Goal: Task Accomplishment & Management: Use online tool/utility

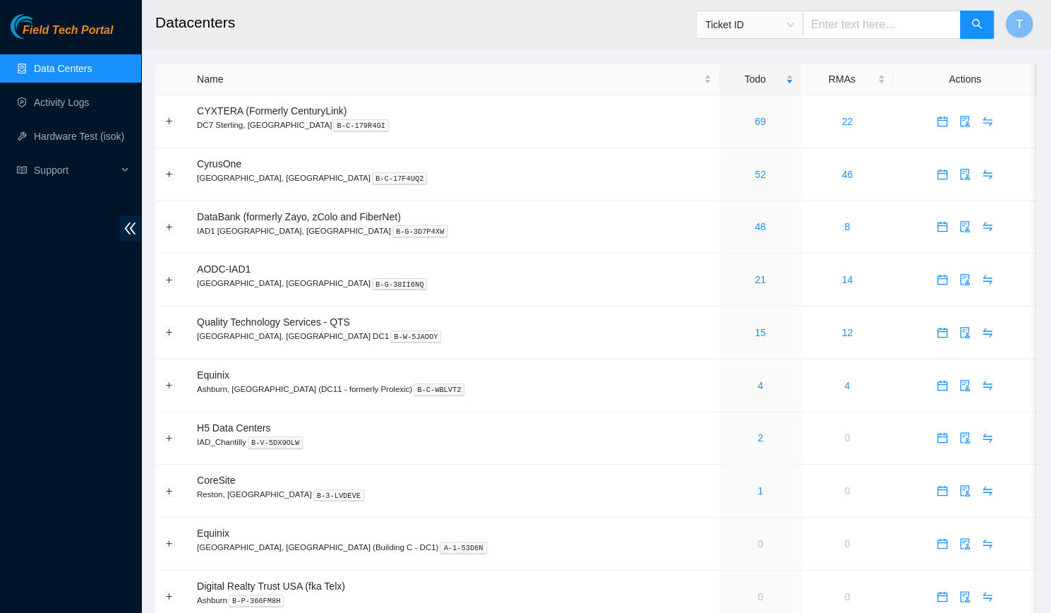
click at [873, 25] on input "text" at bounding box center [881, 25] width 158 height 28
click at [783, 13] on div "Ticket ID" at bounding box center [750, 24] width 106 height 23
type input "463470044470"
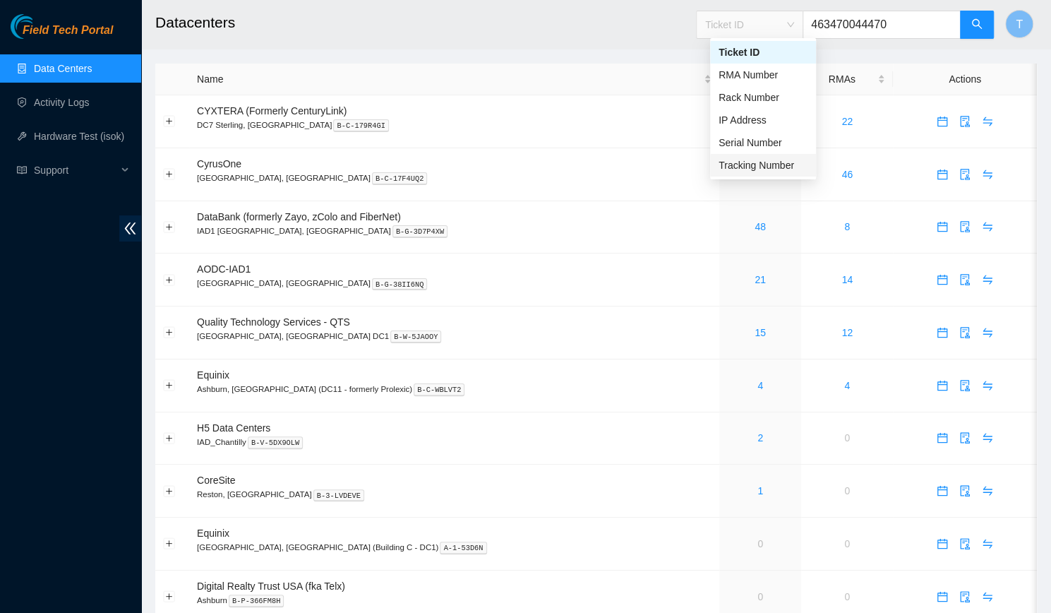
click at [770, 164] on div "Tracking Number" at bounding box center [762, 165] width 89 height 16
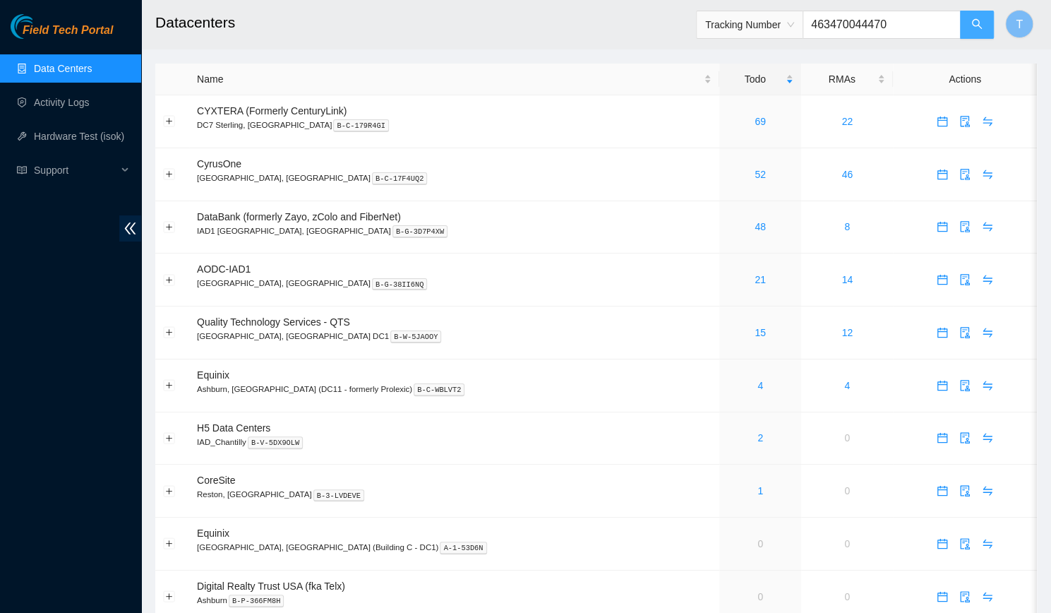
click at [984, 24] on button "button" at bounding box center [977, 25] width 34 height 28
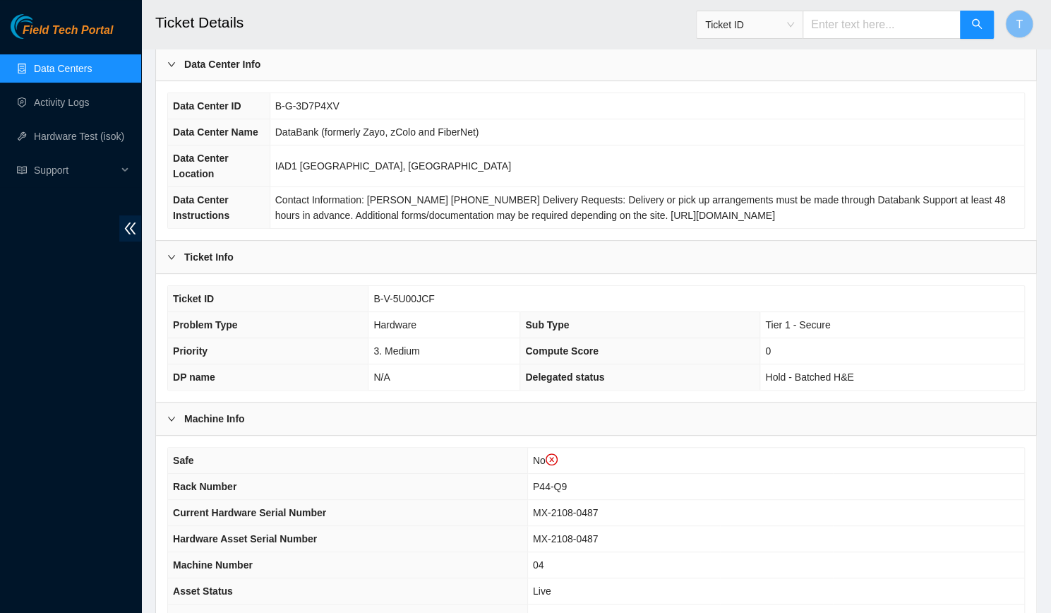
scroll to position [318, 0]
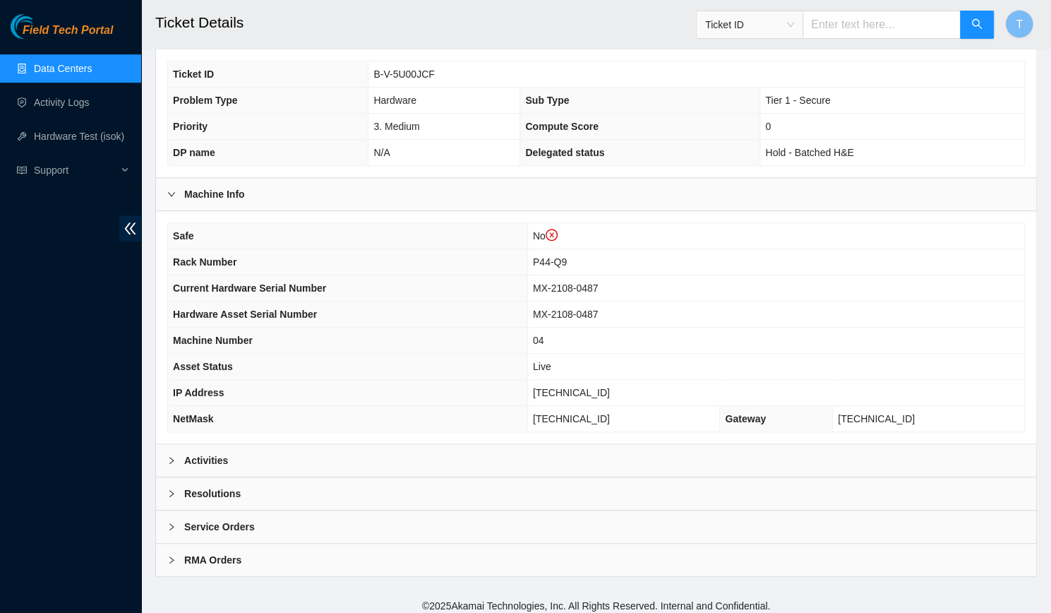
click at [565, 454] on div "Activities" at bounding box center [596, 460] width 880 height 32
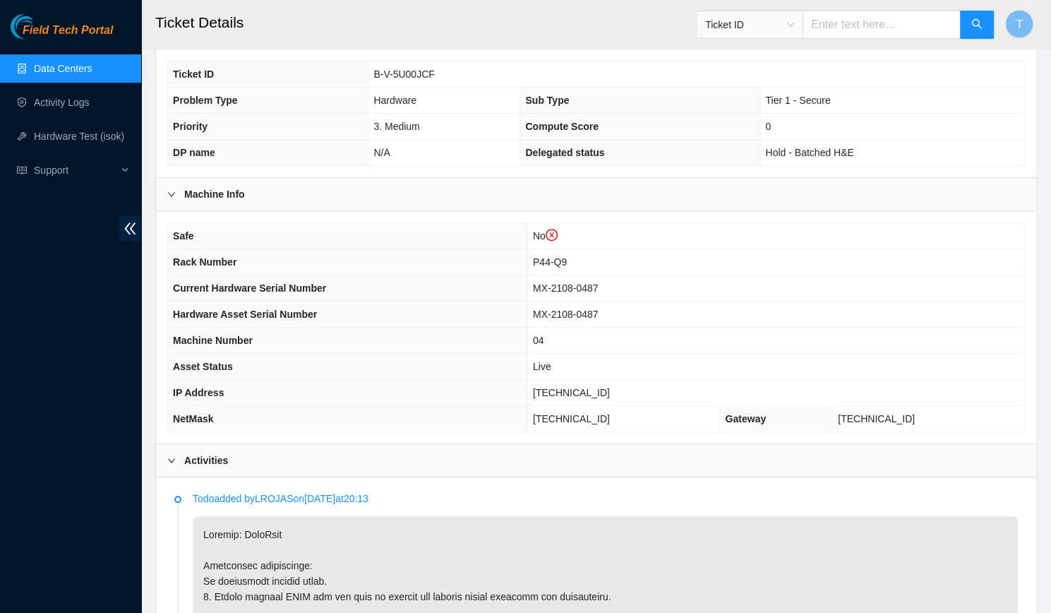
click at [565, 454] on div "Activities" at bounding box center [596, 460] width 880 height 32
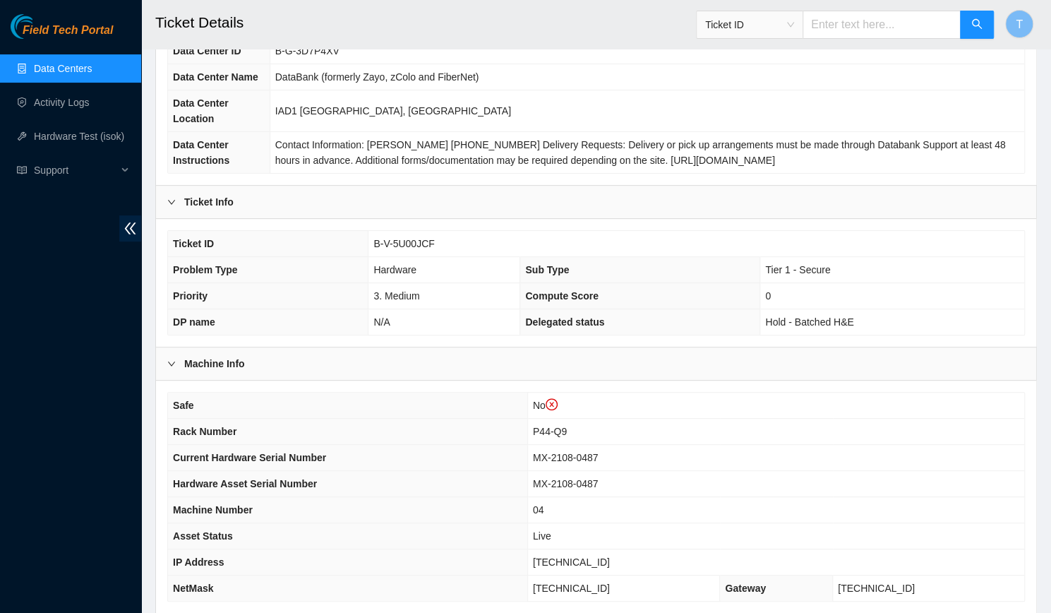
scroll to position [0, 0]
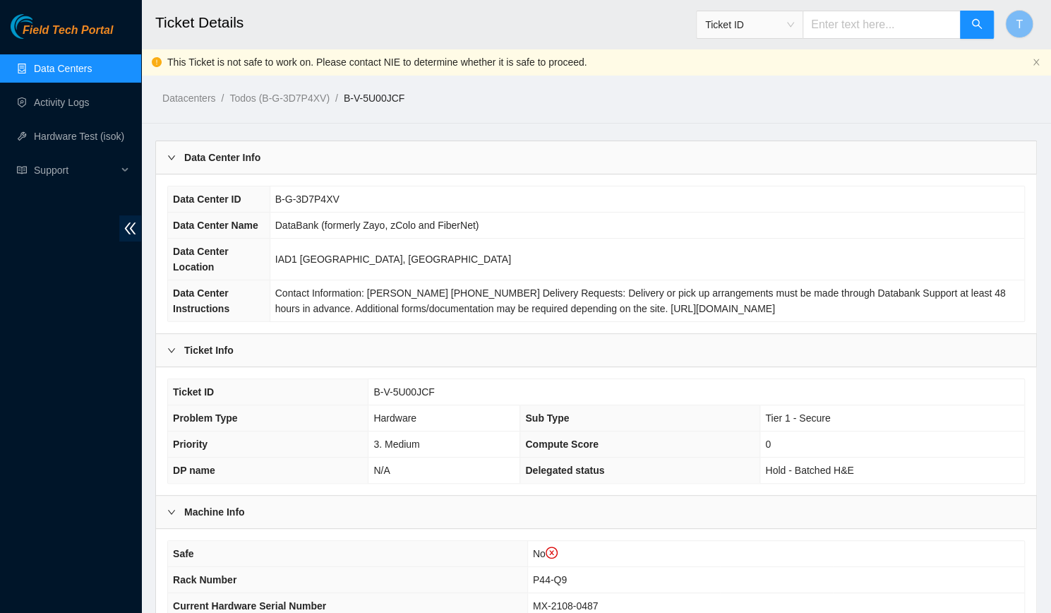
click at [303, 200] on span "B-G-3D7P4XV" at bounding box center [307, 198] width 64 height 11
click at [399, 387] on span "B-V-5U00JCF" at bounding box center [403, 391] width 61 height 11
copy span "B-V-5U00JCF"
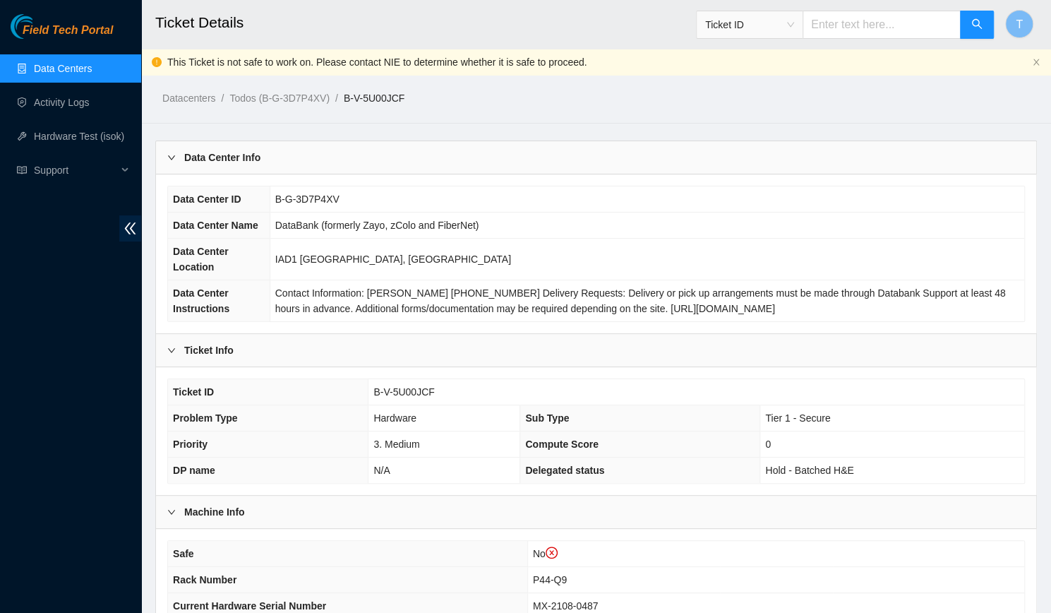
click at [359, 558] on th "Safe" at bounding box center [347, 554] width 359 height 26
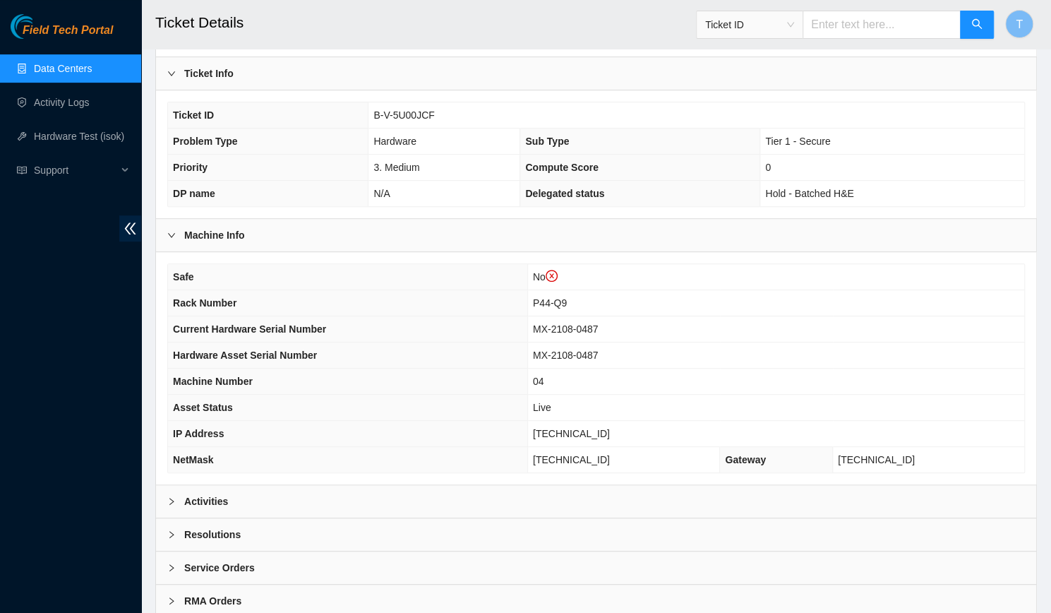
scroll to position [318, 0]
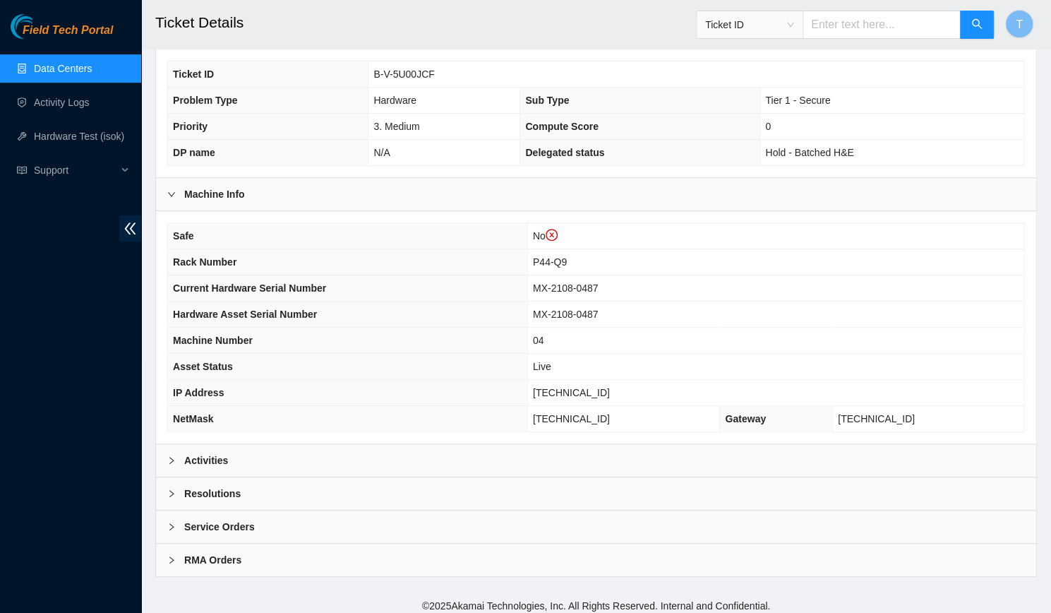
click at [429, 477] on div "Resolutions" at bounding box center [596, 493] width 880 height 32
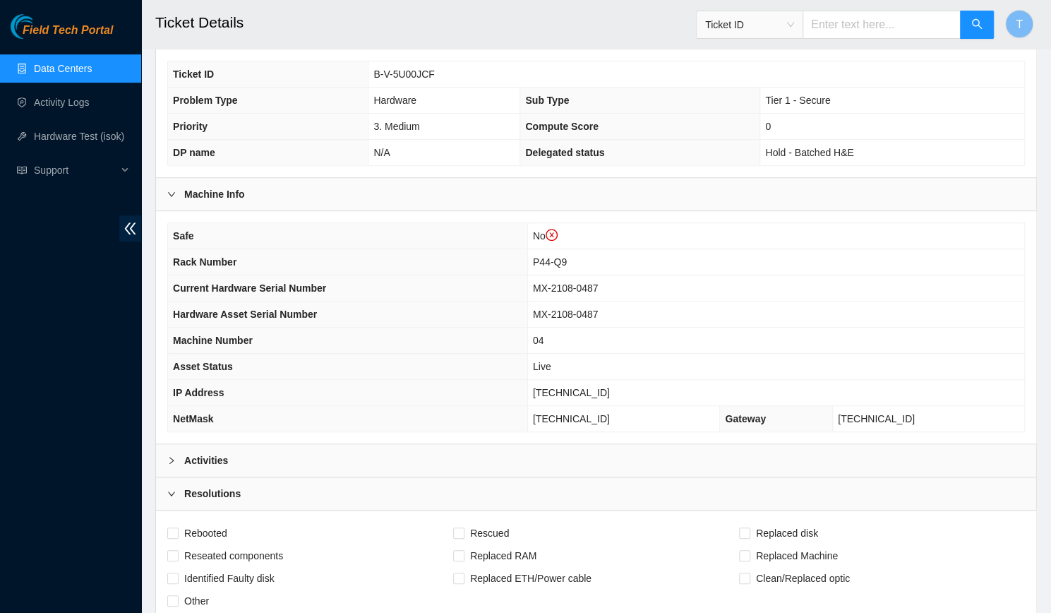
click at [435, 451] on div "Activities" at bounding box center [596, 460] width 880 height 32
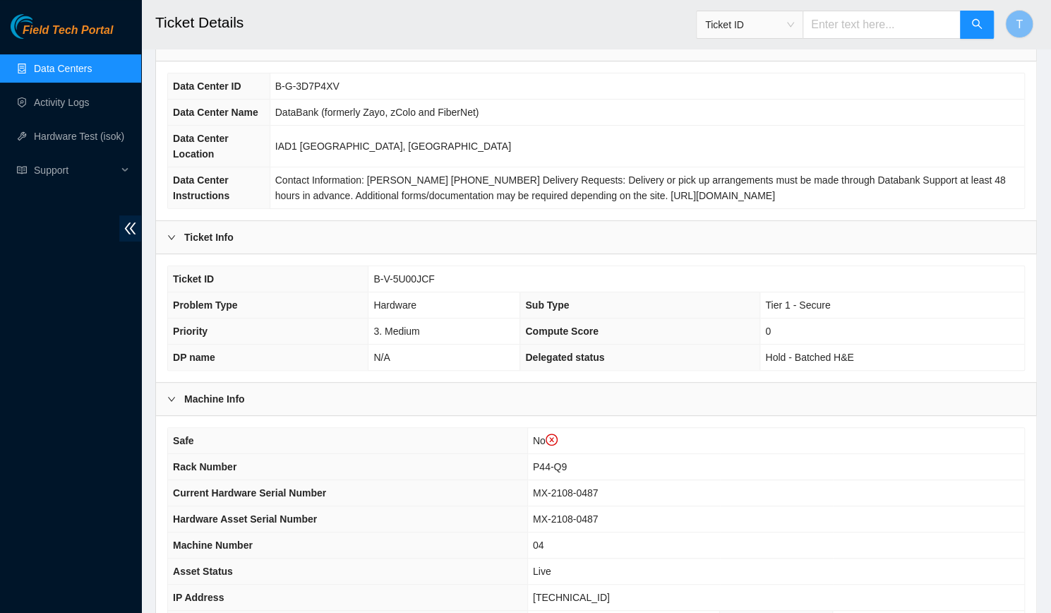
scroll to position [109, 0]
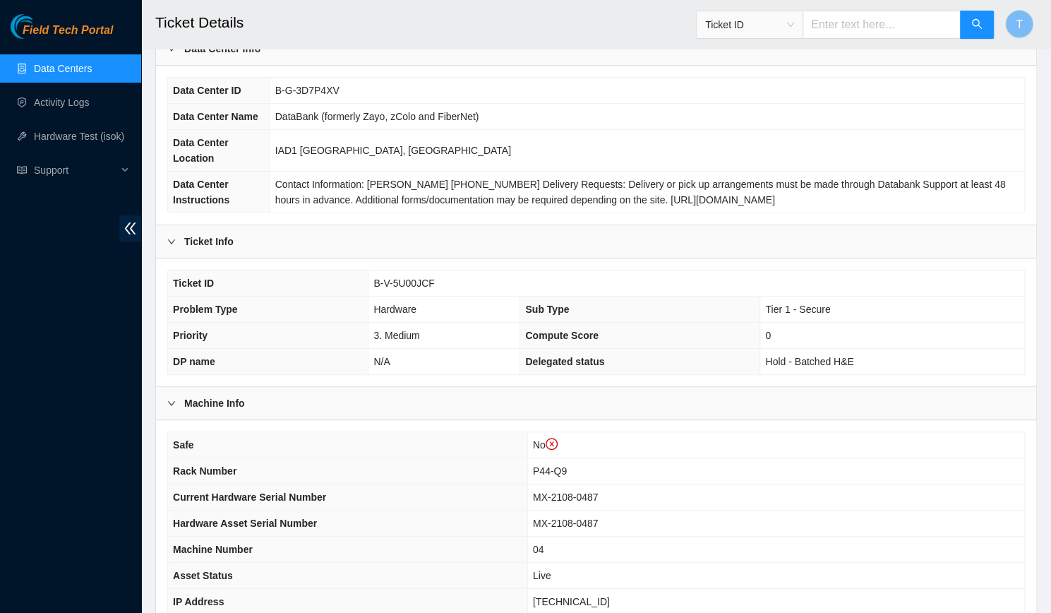
click at [389, 283] on span "B-V-5U00JCF" at bounding box center [403, 282] width 61 height 11
copy span "B-V-5U00JCF"
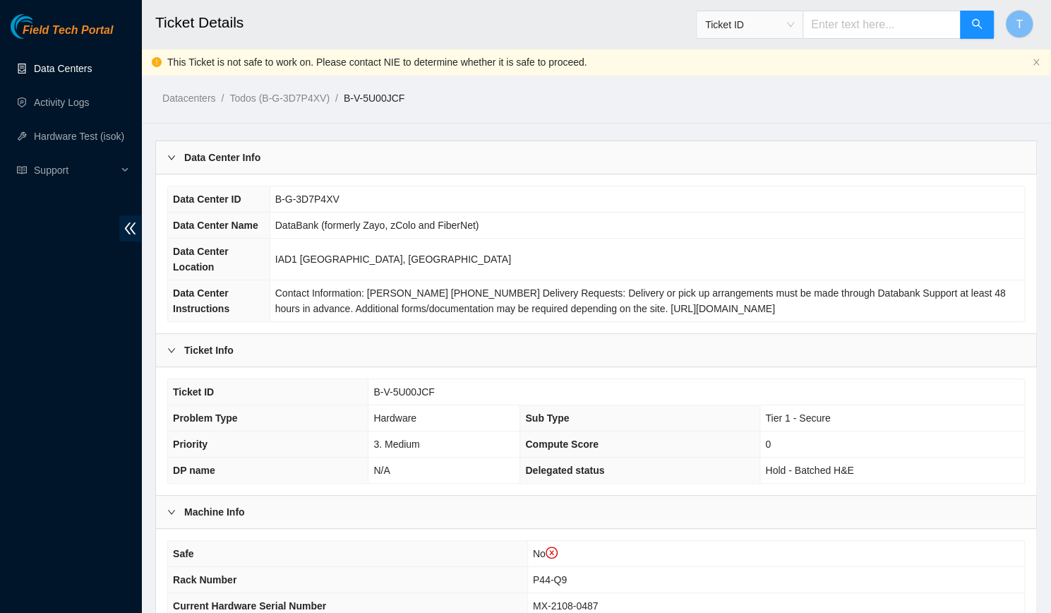
click at [76, 69] on link "Data Centers" at bounding box center [63, 68] width 58 height 11
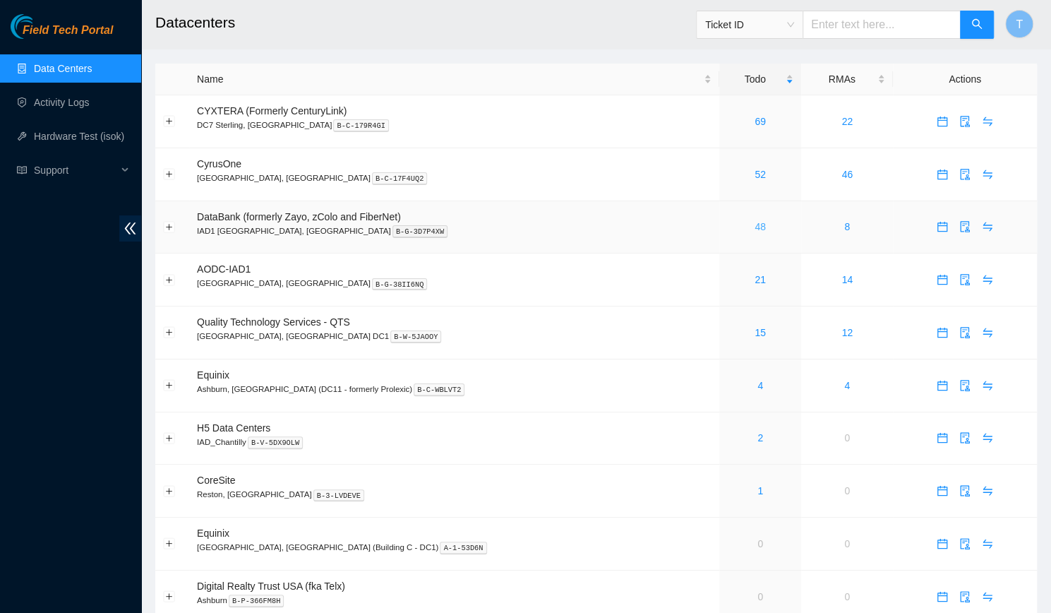
click at [754, 230] on link "48" at bounding box center [759, 226] width 11 height 11
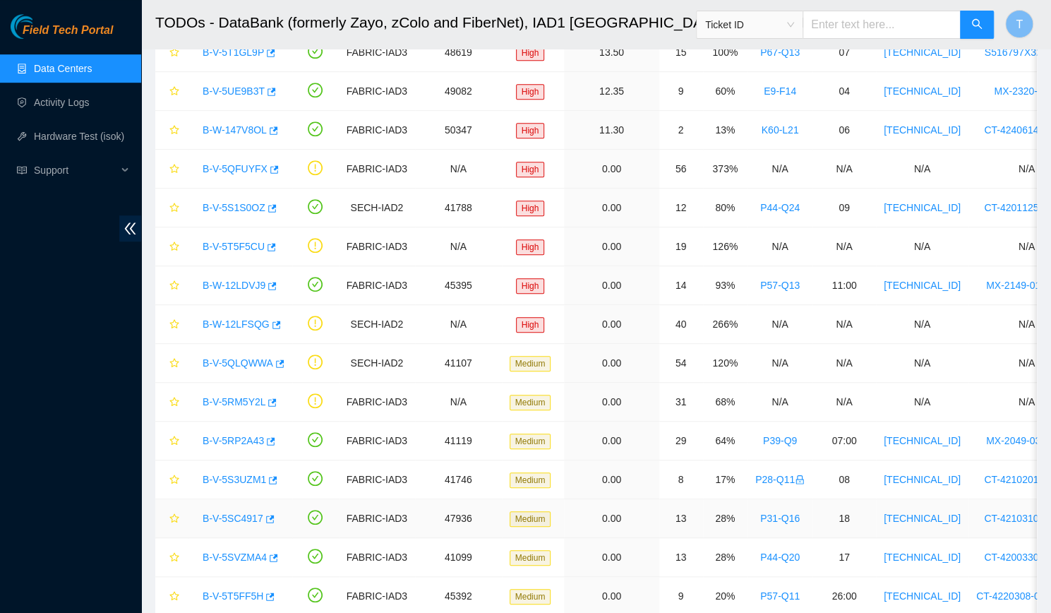
scroll to position [716, 0]
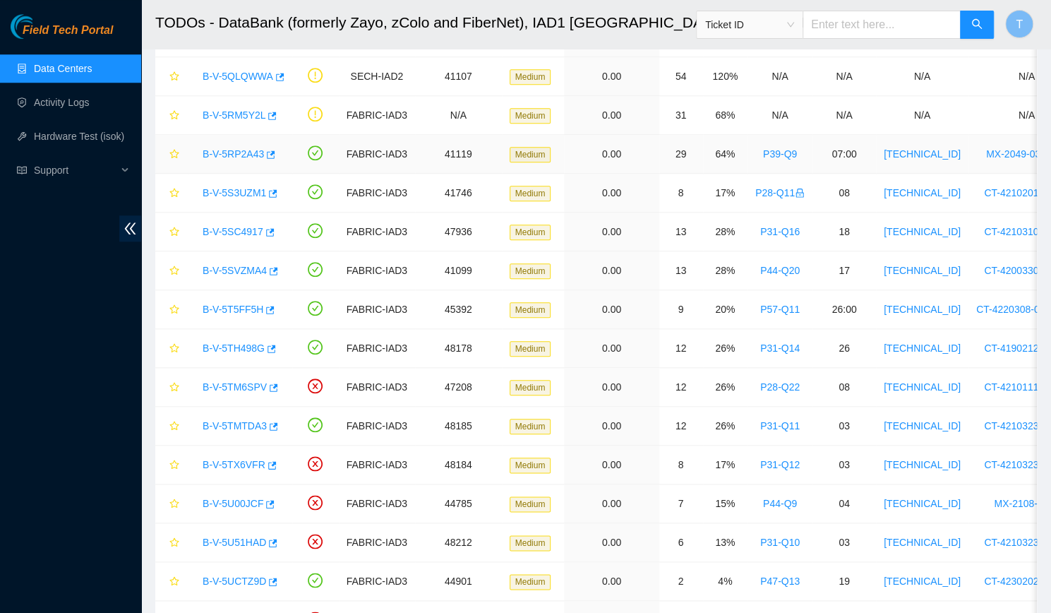
click at [200, 146] on div "B-V-5RP2A43" at bounding box center [239, 154] width 89 height 23
click at [224, 148] on link "B-V-5RP2A43" at bounding box center [233, 153] width 61 height 11
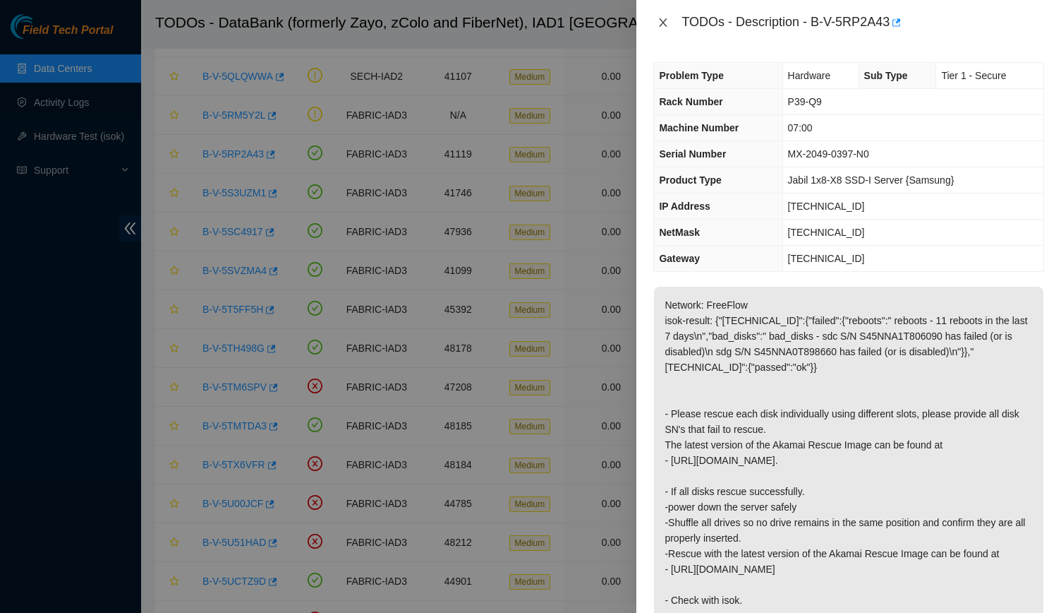
click at [654, 16] on button "Close" at bounding box center [664, 22] width 20 height 13
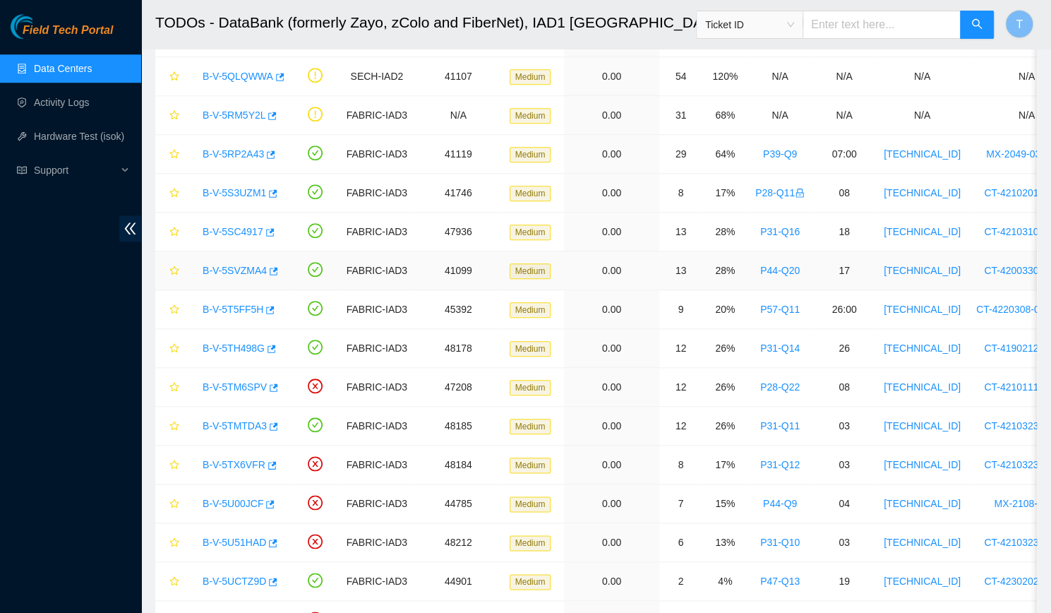
click at [215, 265] on link "B-V-5SVZMA4" at bounding box center [235, 270] width 64 height 11
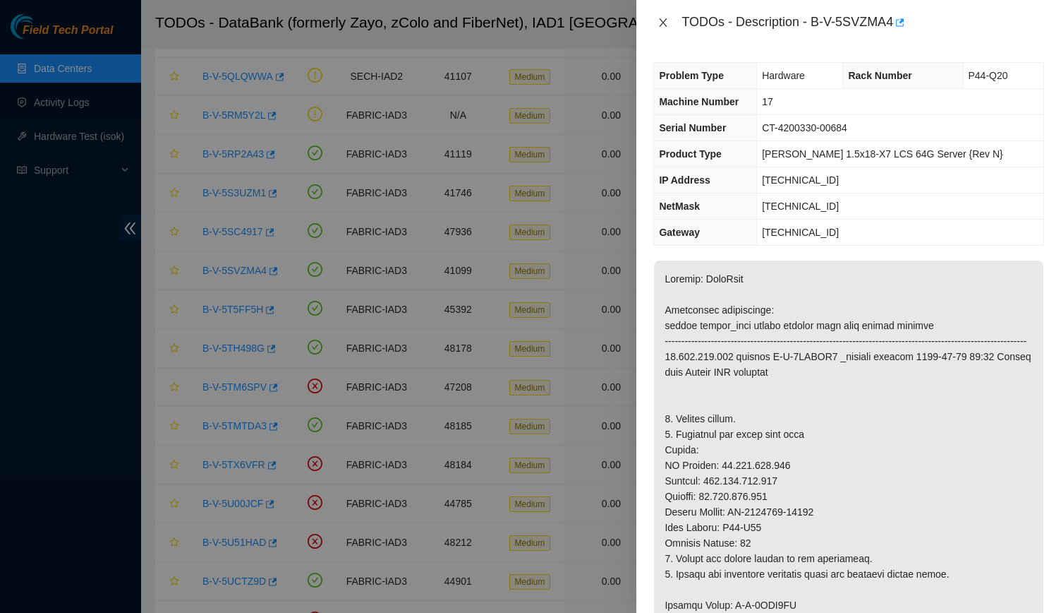
click at [663, 16] on button "Close" at bounding box center [664, 22] width 20 height 13
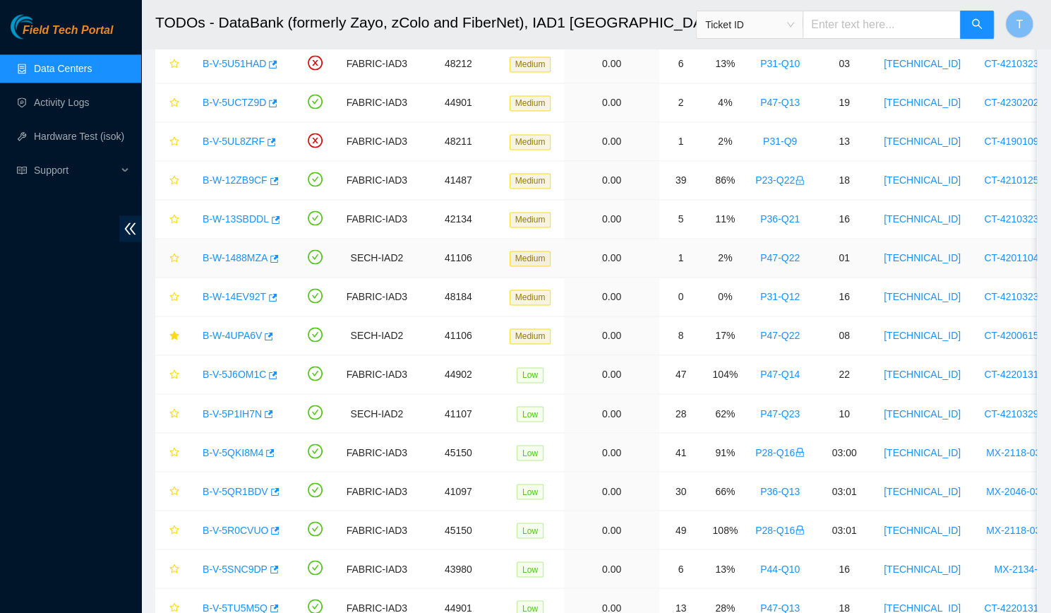
scroll to position [1215, 0]
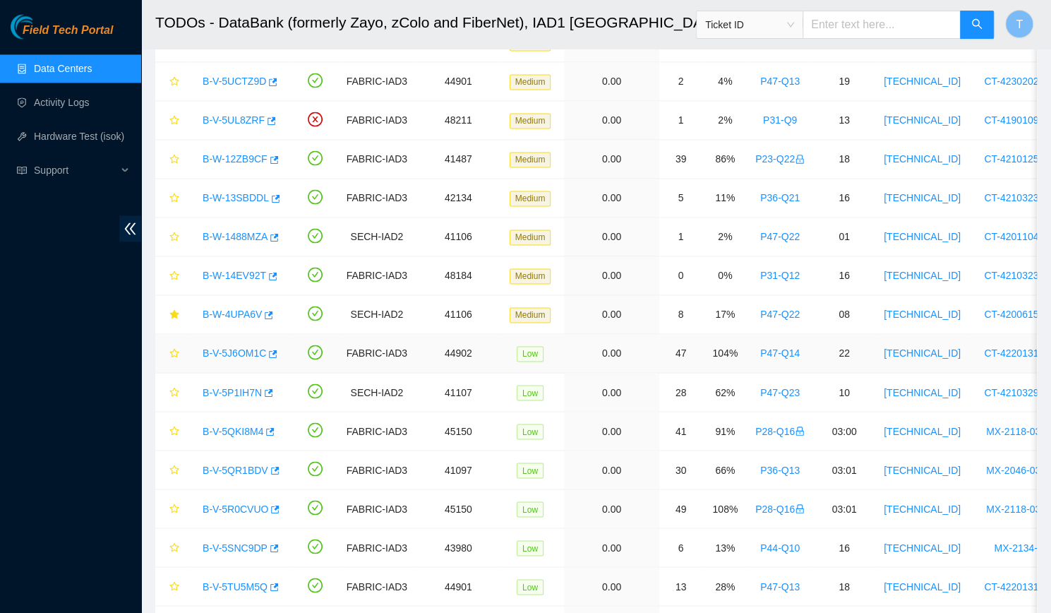
click at [222, 347] on link "B-V-5J6OM1C" at bounding box center [235, 352] width 64 height 11
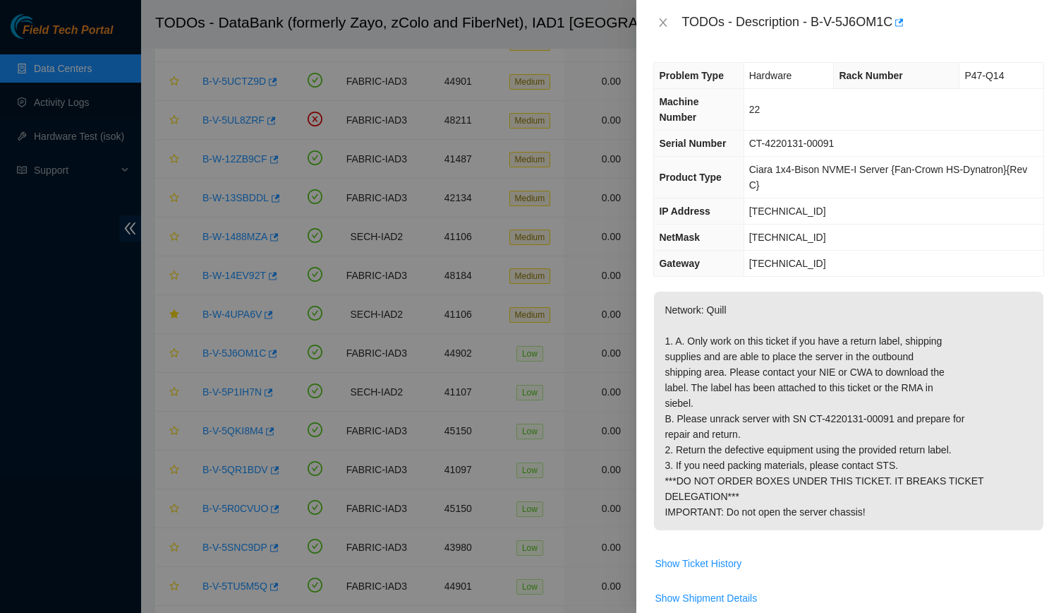
click at [676, 27] on div "TODOs - Description - B-V-5J6OM1C" at bounding box center [849, 22] width 391 height 23
click at [661, 26] on icon "close" at bounding box center [664, 22] width 8 height 8
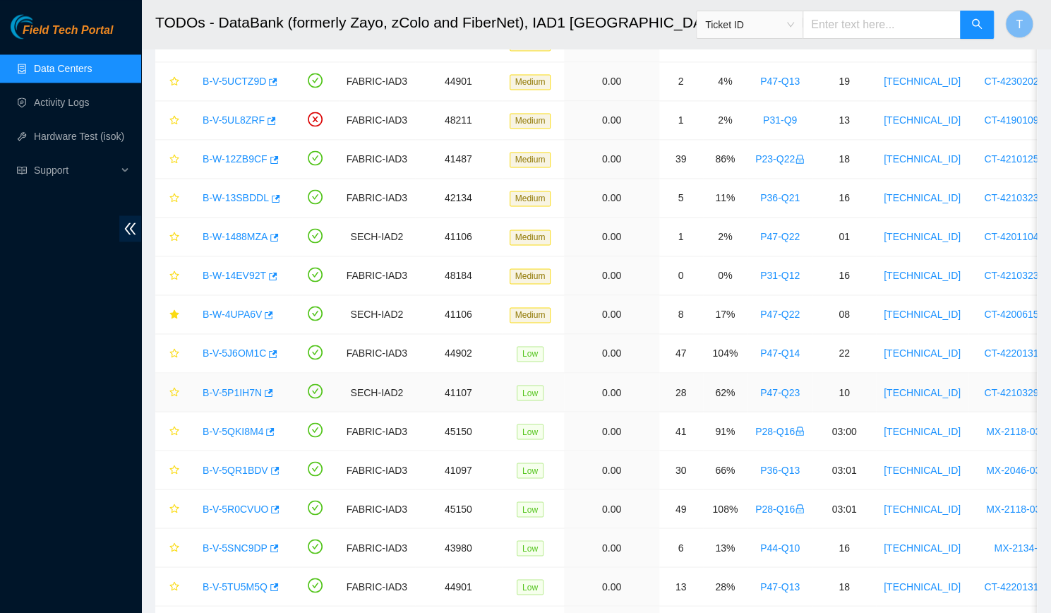
click at [225, 386] on link "B-V-5P1IH7N" at bounding box center [232, 391] width 59 height 11
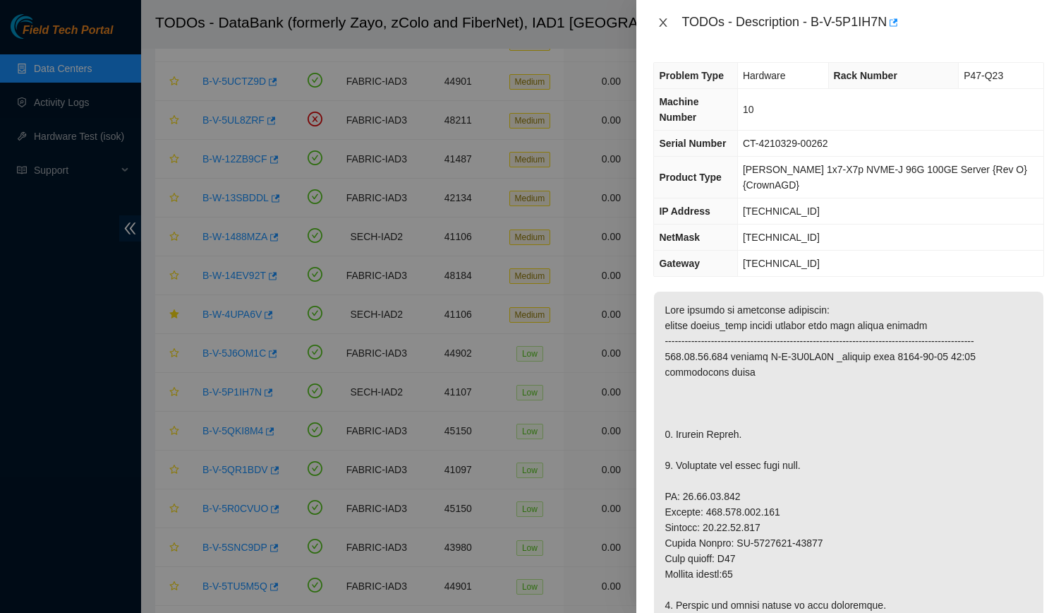
click at [665, 17] on icon "close" at bounding box center [663, 22] width 11 height 11
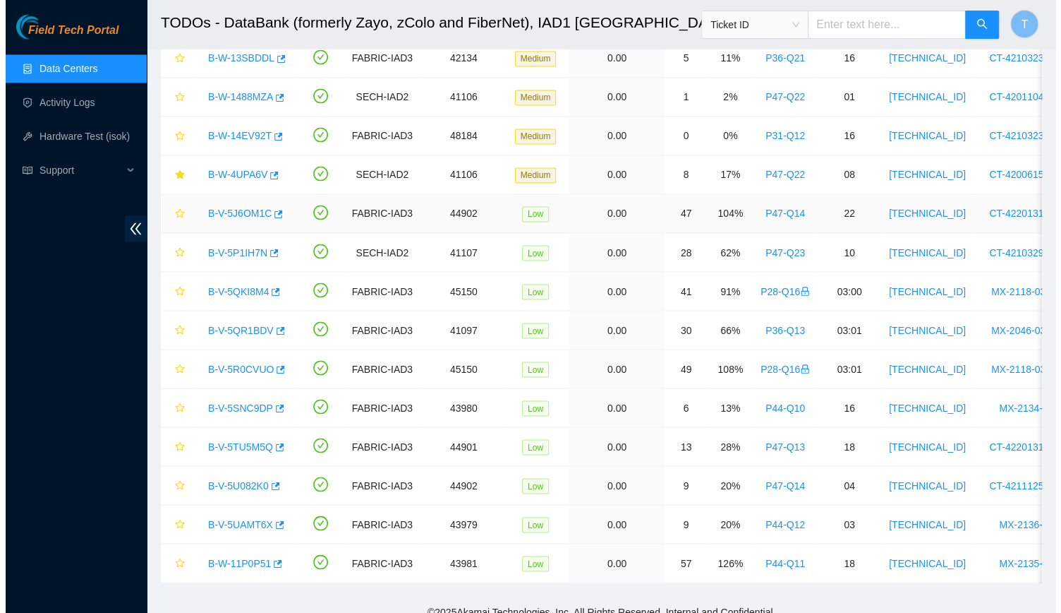
scroll to position [1356, 0]
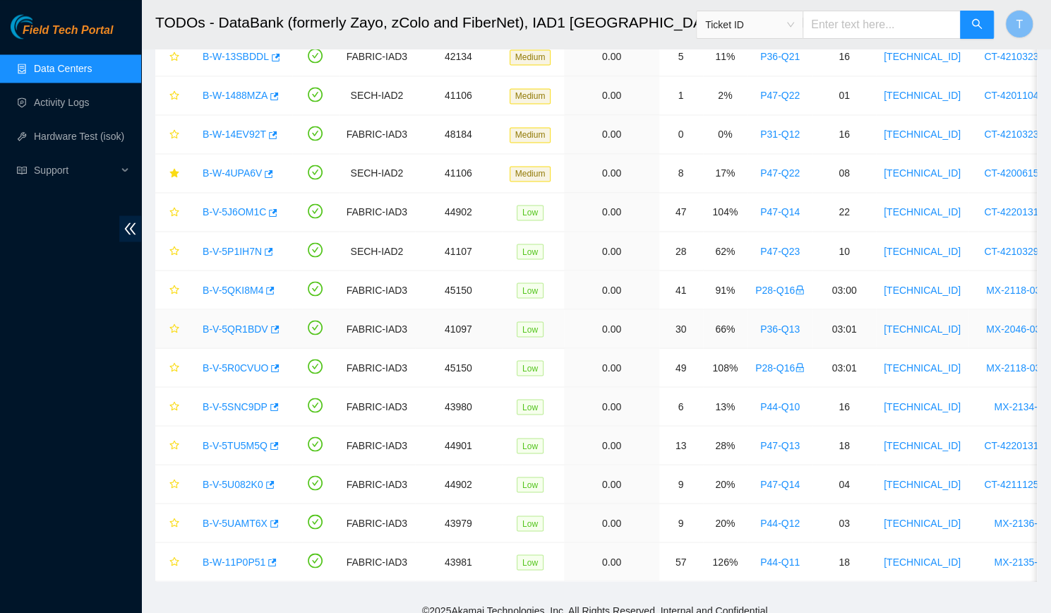
click at [233, 323] on link "B-V-5QR1BDV" at bounding box center [236, 328] width 66 height 11
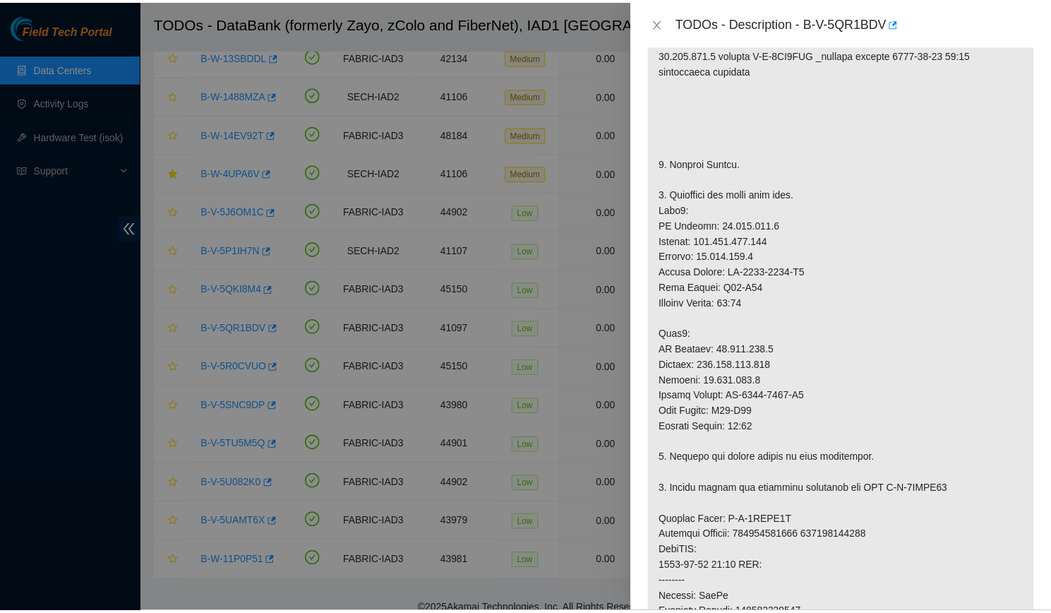
scroll to position [360, 0]
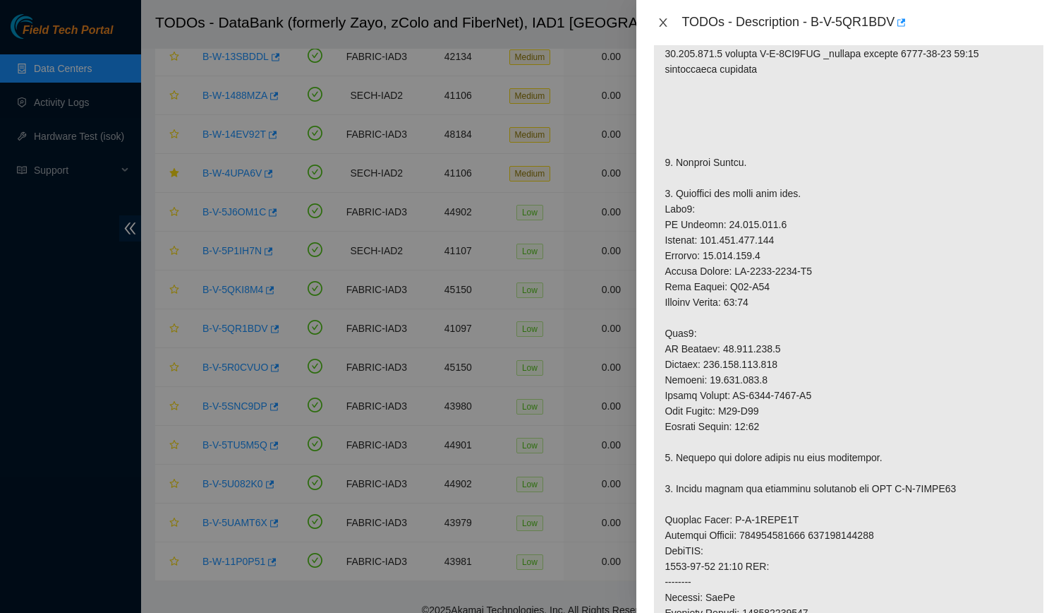
click at [669, 25] on icon "close" at bounding box center [663, 22] width 11 height 11
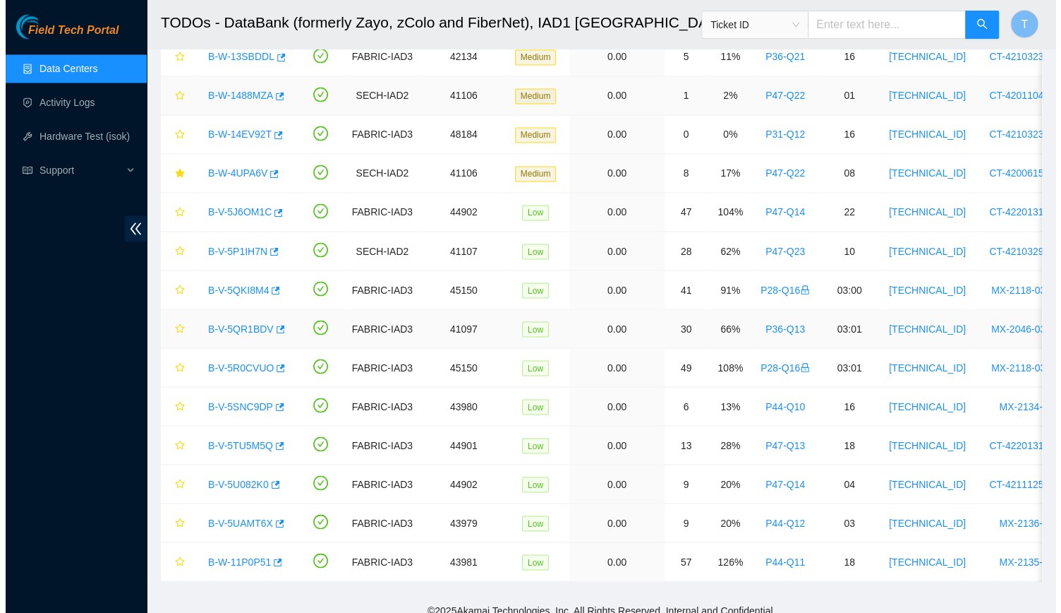
scroll to position [317, 0]
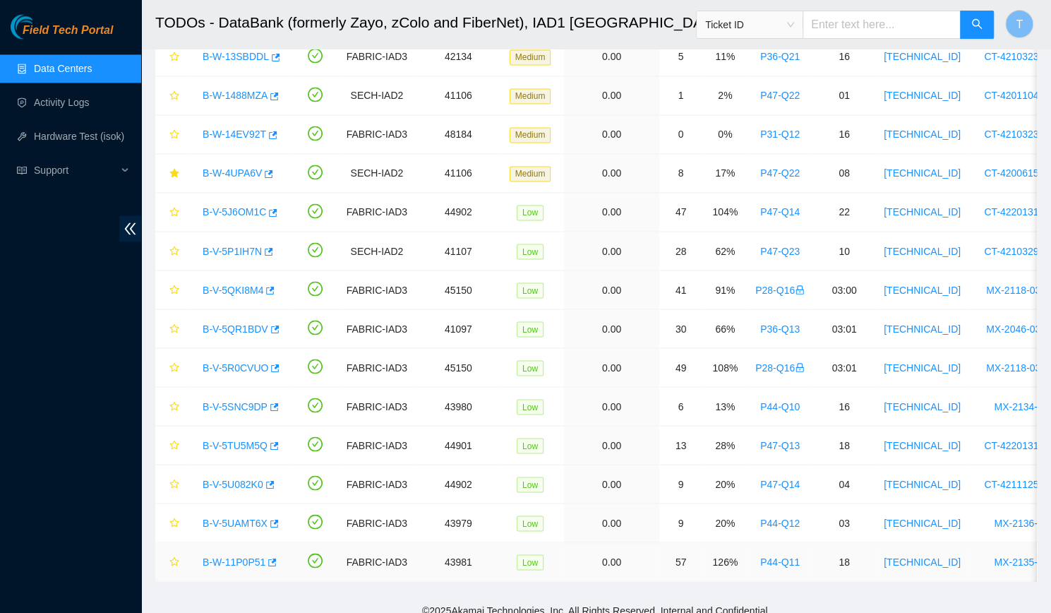
click at [236, 562] on td "B-W-11P0P51" at bounding box center [240, 561] width 104 height 39
click at [227, 555] on link "B-W-11P0P51" at bounding box center [234, 560] width 63 height 11
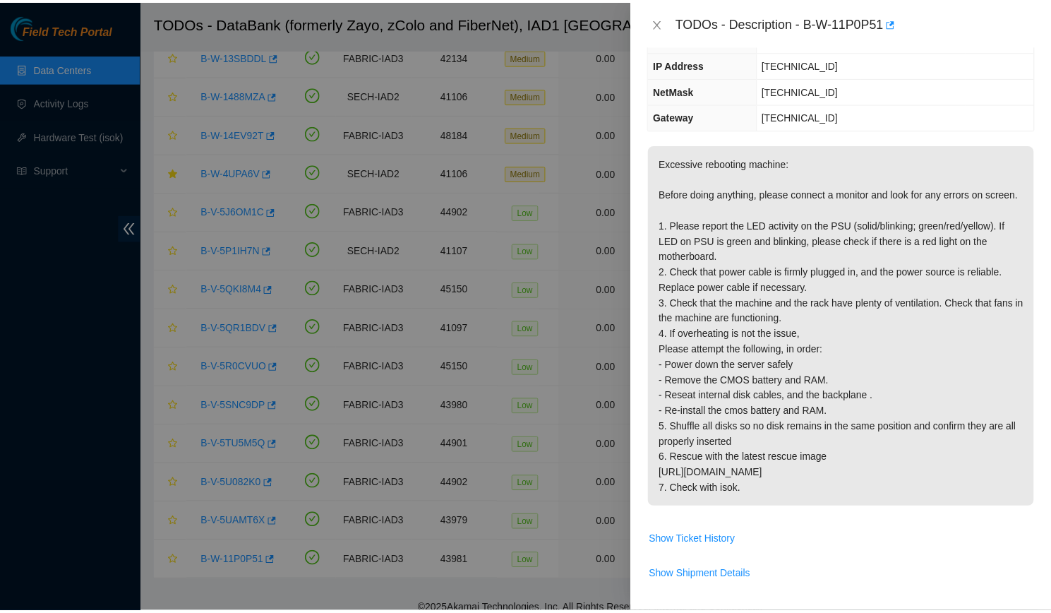
scroll to position [141, 0]
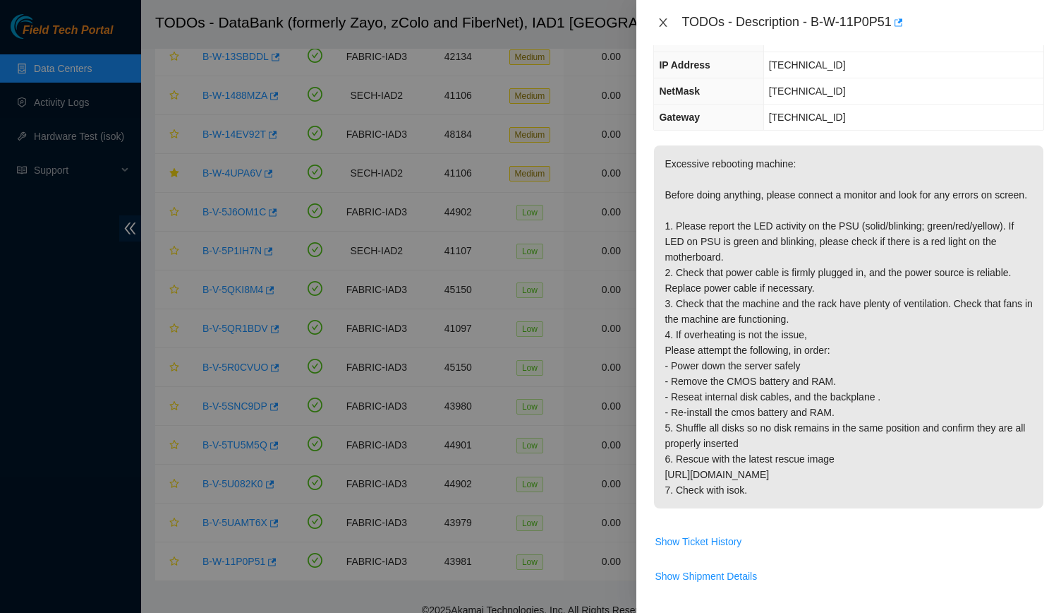
click at [659, 26] on icon "close" at bounding box center [663, 22] width 11 height 11
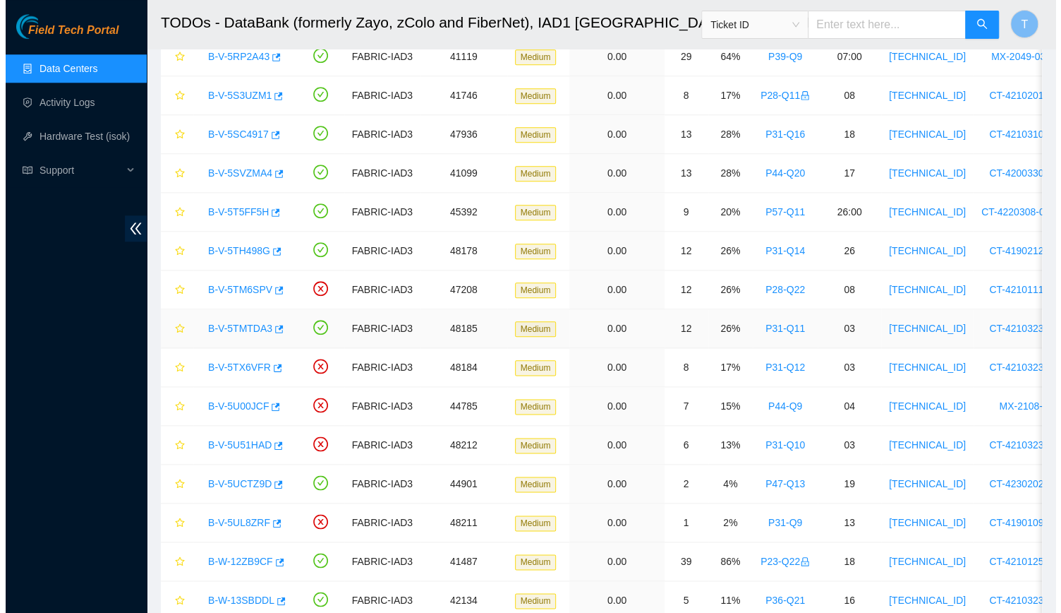
scroll to position [745, 0]
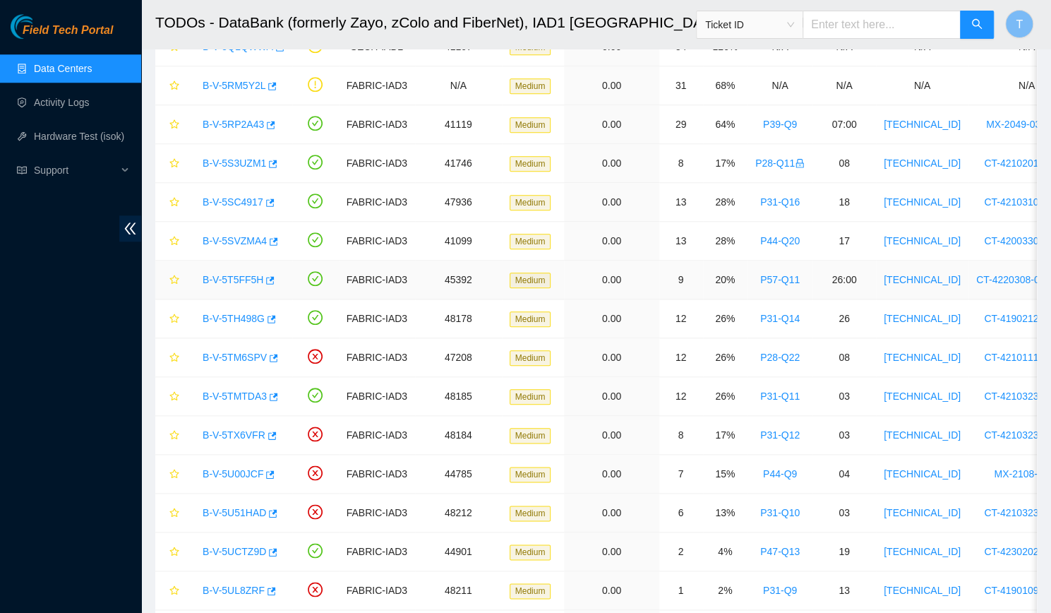
click at [220, 274] on link "B-V-5T5FF5H" at bounding box center [233, 279] width 61 height 11
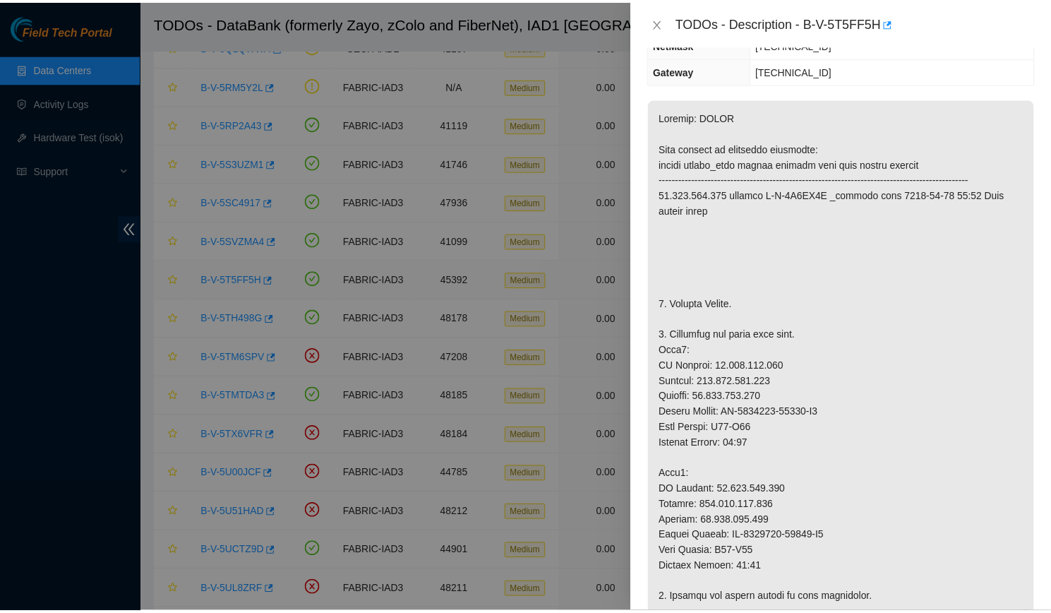
scroll to position [141, 0]
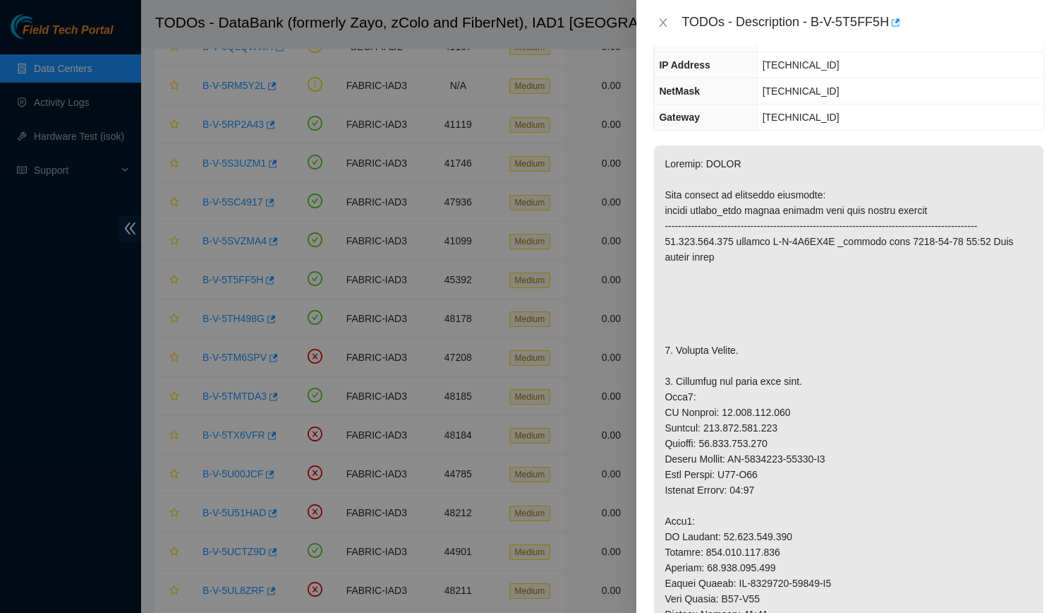
click at [668, 14] on div "TODOs - Description - B-V-5T5FF5H" at bounding box center [849, 22] width 391 height 23
click at [668, 16] on button "Close" at bounding box center [664, 22] width 20 height 13
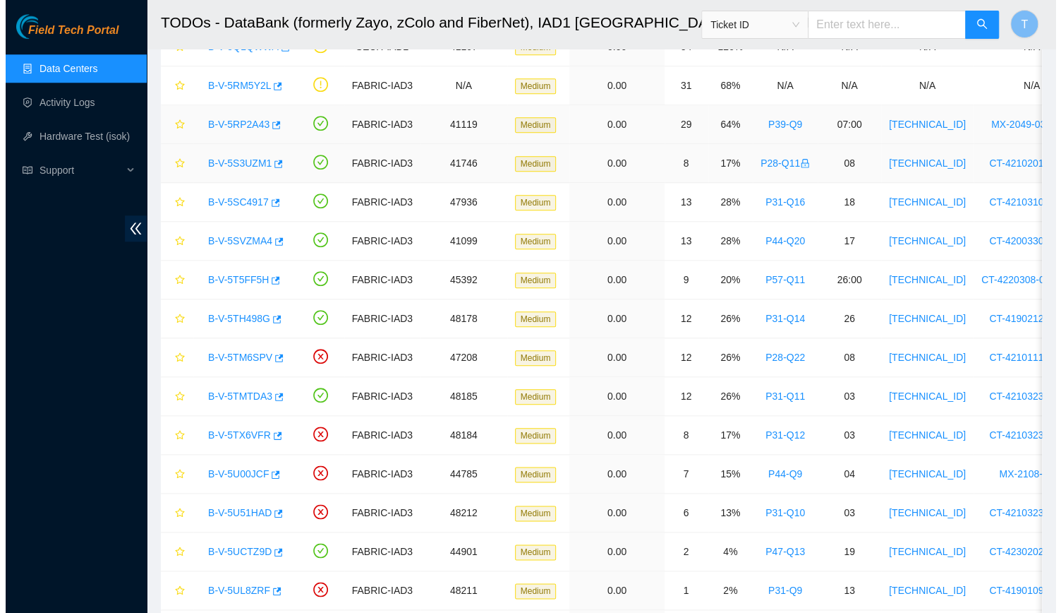
scroll to position [188, 0]
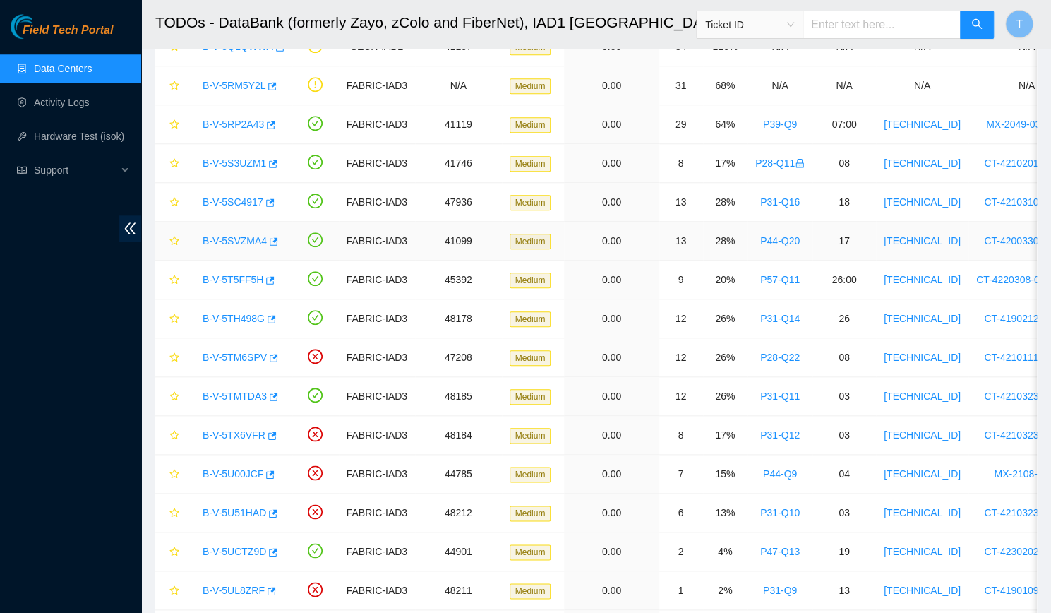
click at [237, 235] on link "B-V-5SVZMA4" at bounding box center [235, 240] width 64 height 11
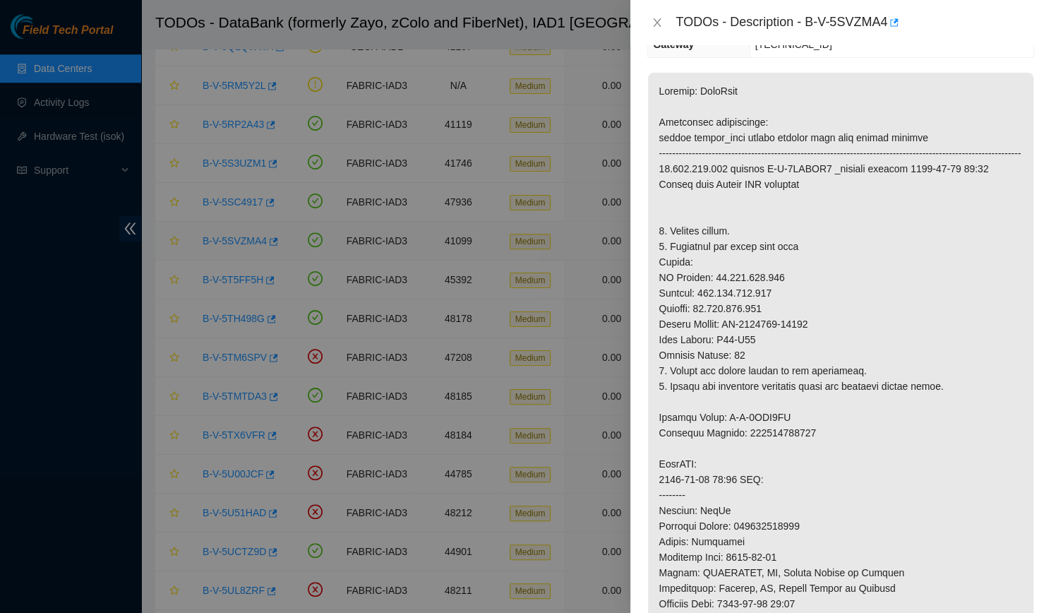
scroll to position [141, 0]
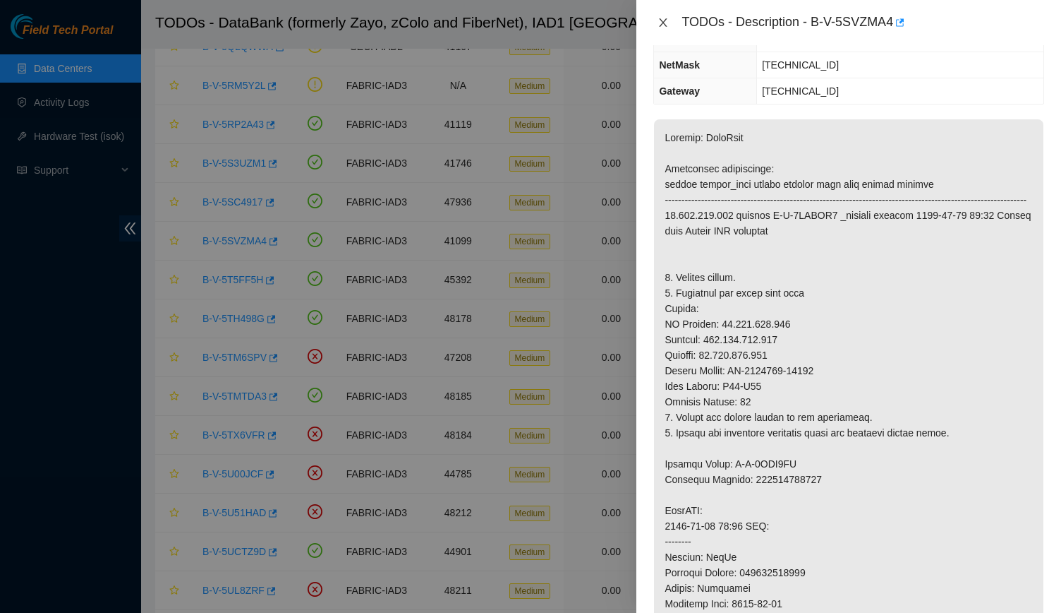
click at [658, 20] on icon "close" at bounding box center [663, 22] width 11 height 11
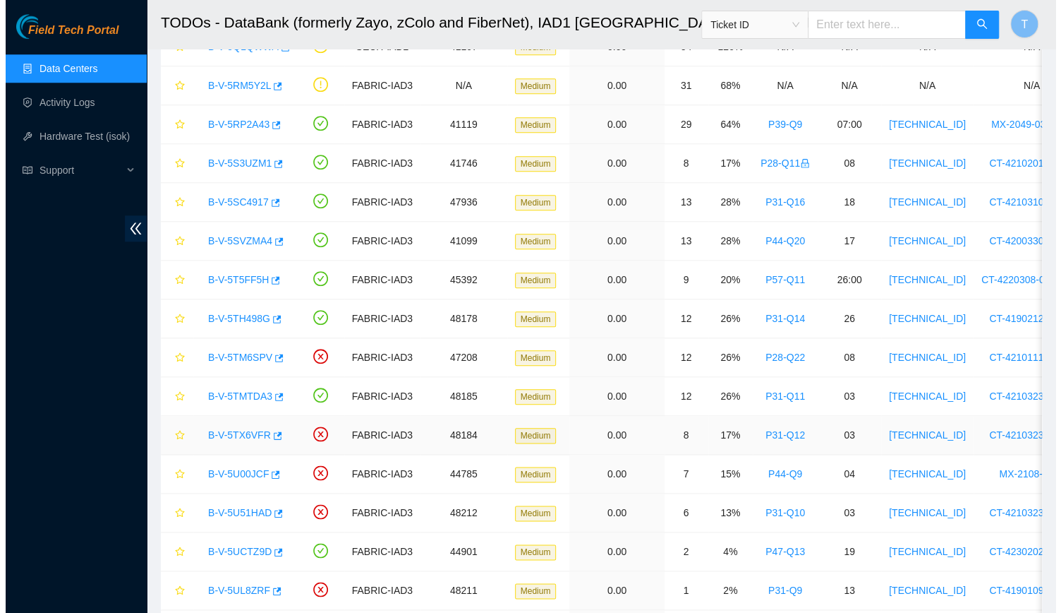
scroll to position [775, 0]
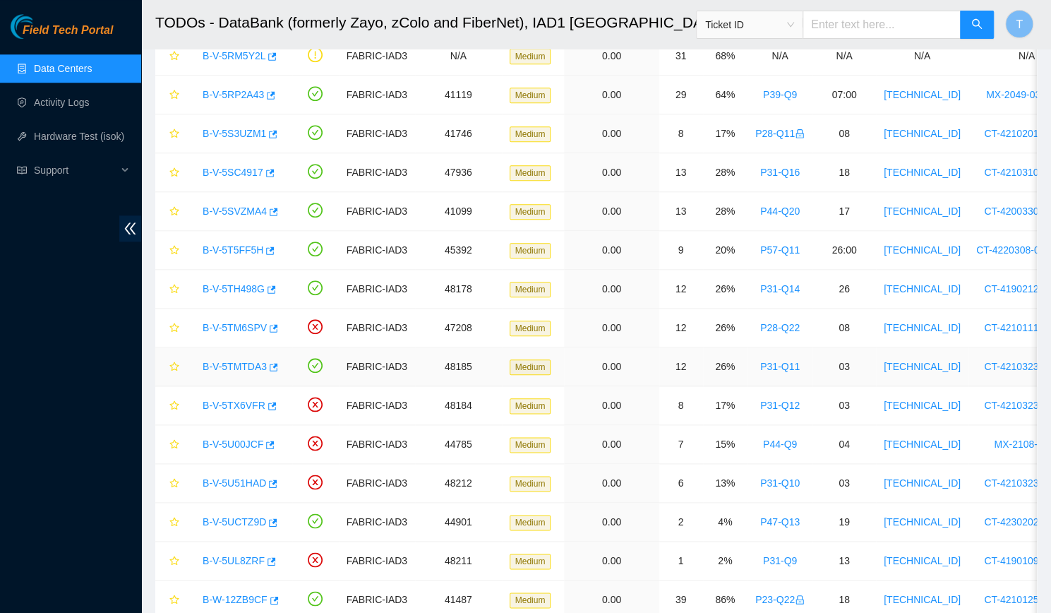
click at [243, 355] on div "B-V-5TMTDA3" at bounding box center [239, 366] width 89 height 23
click at [243, 361] on link "B-V-5TMTDA3" at bounding box center [235, 366] width 64 height 11
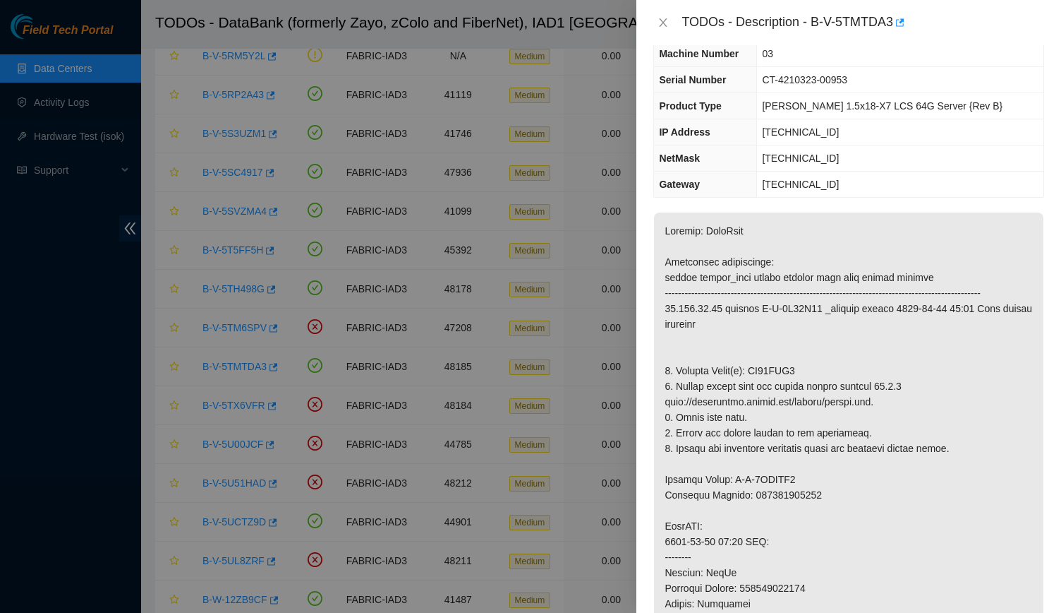
scroll to position [0, 0]
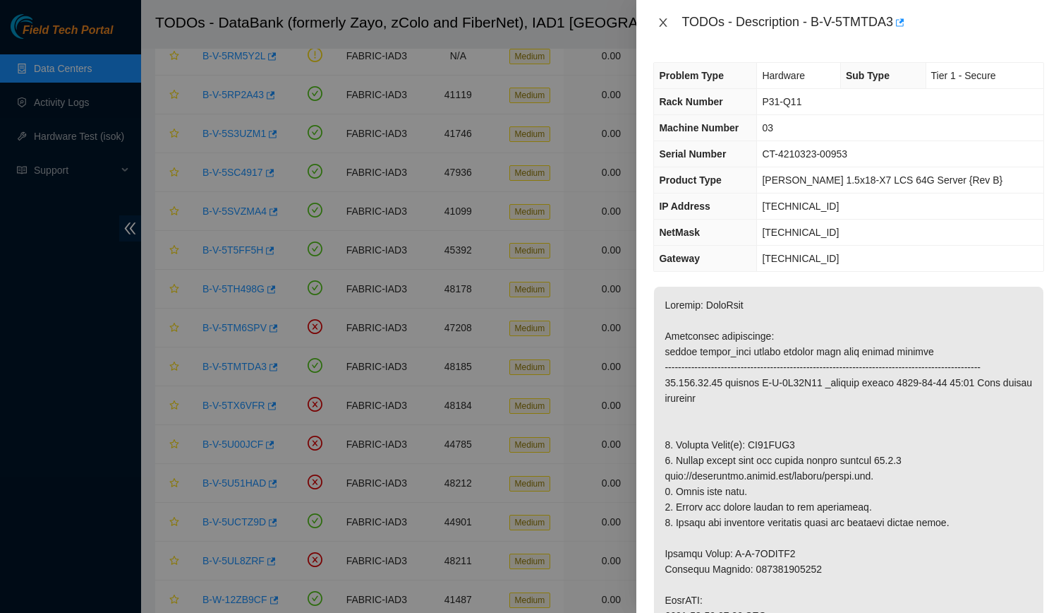
click at [661, 26] on icon "close" at bounding box center [664, 22] width 8 height 8
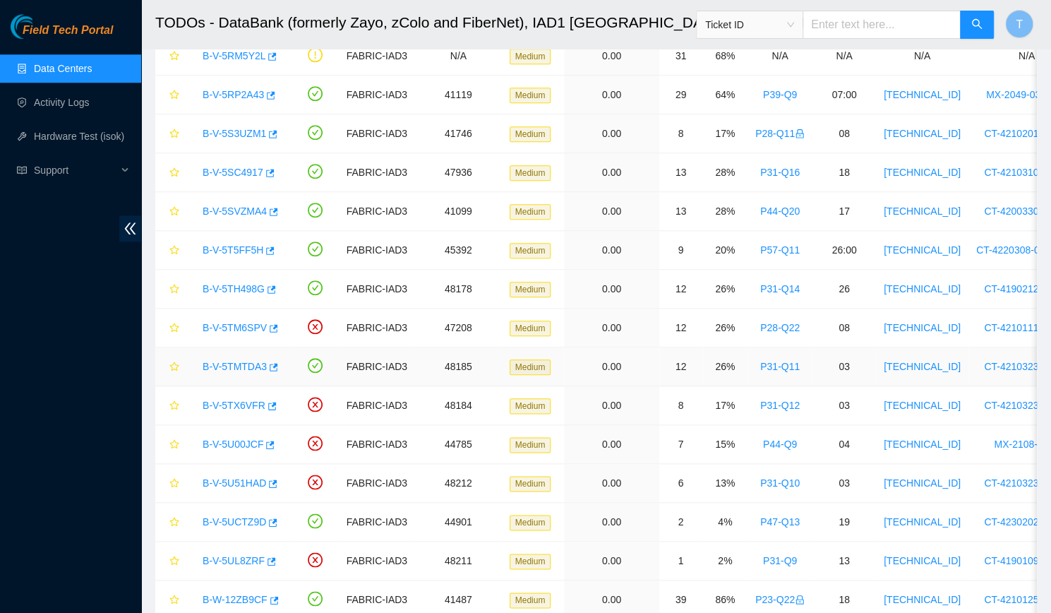
click at [229, 361] on link "B-V-5TMTDA3" at bounding box center [235, 366] width 64 height 11
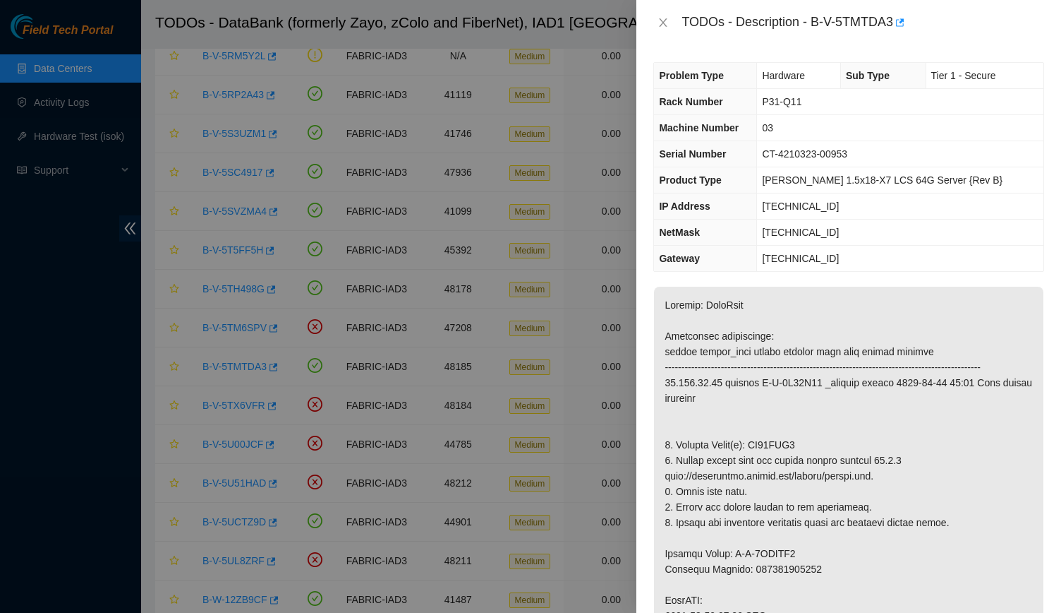
click at [811, 22] on div "TODOs - Description - B-V-5TMTDA3" at bounding box center [863, 22] width 363 height 23
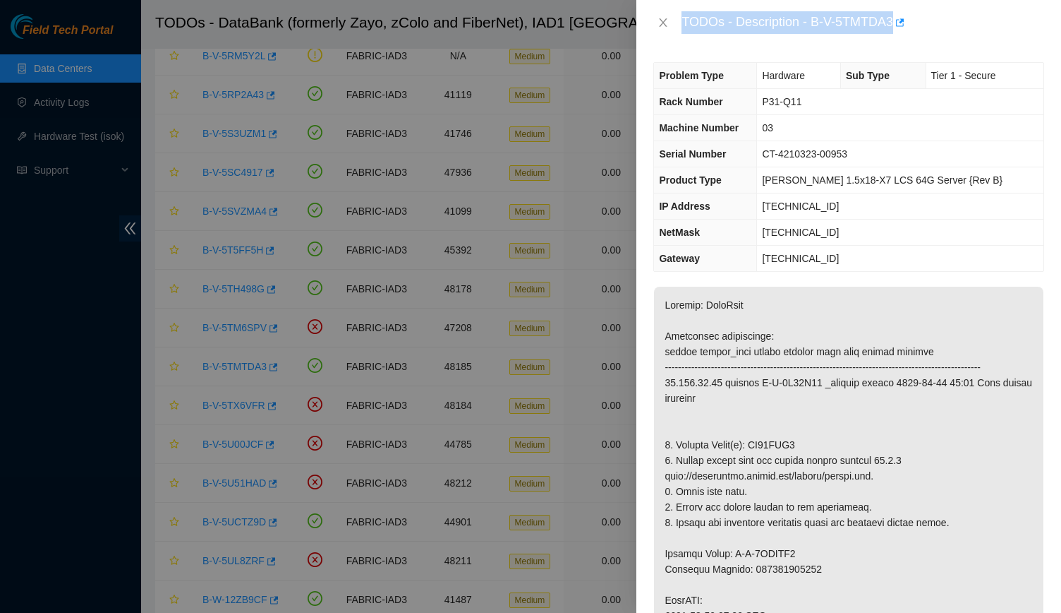
click at [811, 22] on div "TODOs - Description - B-V-5TMTDA3" at bounding box center [863, 22] width 363 height 23
drag, startPoint x: 811, startPoint y: 22, endPoint x: 896, endPoint y: 26, distance: 85.5
click at [896, 26] on div "TODOs - Description - B-V-5TMTDA3" at bounding box center [863, 22] width 363 height 23
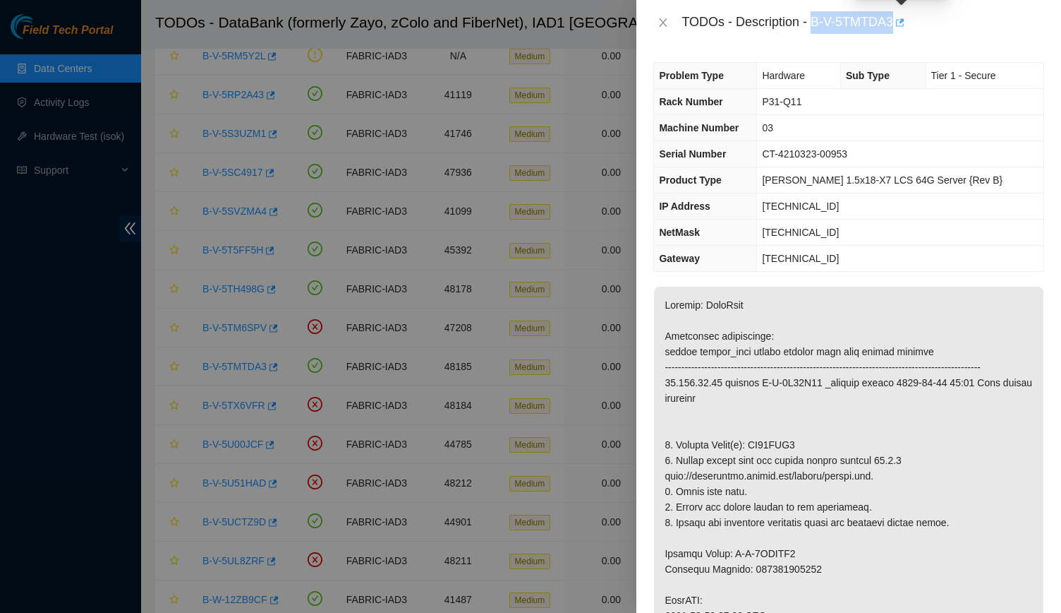
copy div "B-V-5TMTDA3"
click at [956, 198] on td "[TECHNICAL_ID]" at bounding box center [900, 206] width 287 height 26
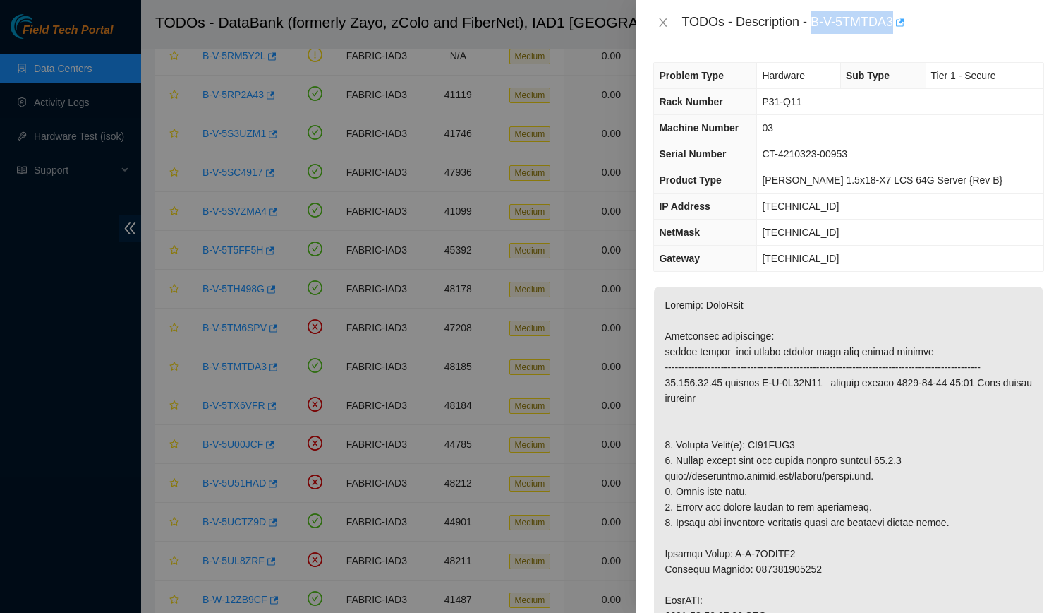
drag, startPoint x: 810, startPoint y: 29, endPoint x: 897, endPoint y: 22, distance: 87.1
click at [897, 22] on div "TODOs - Description - B-V-5TMTDA3" at bounding box center [863, 22] width 363 height 23
copy div "B-V-5TMTDA3"
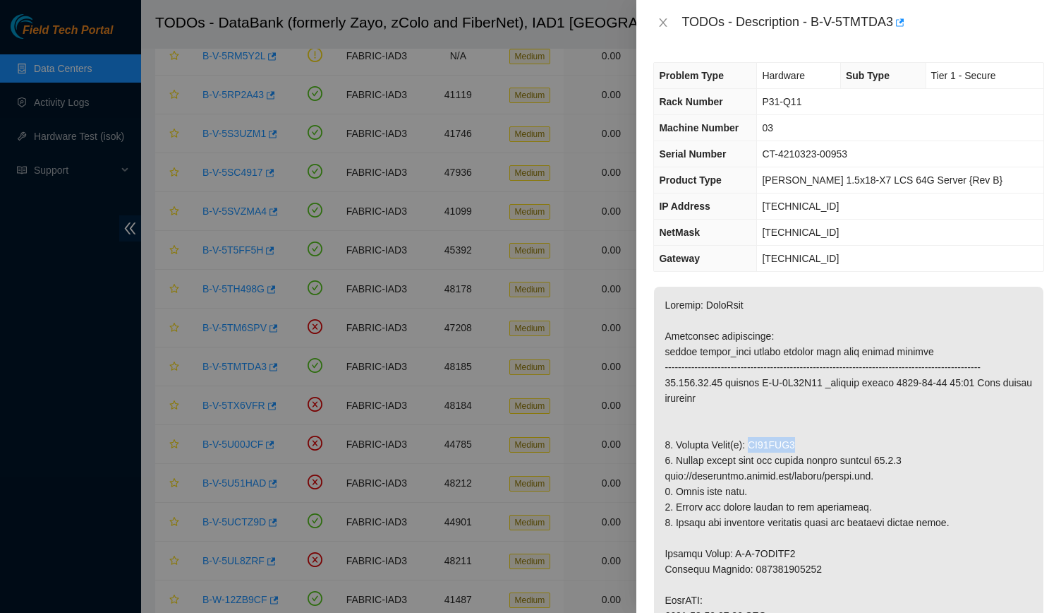
copy p "WS20ETN2"
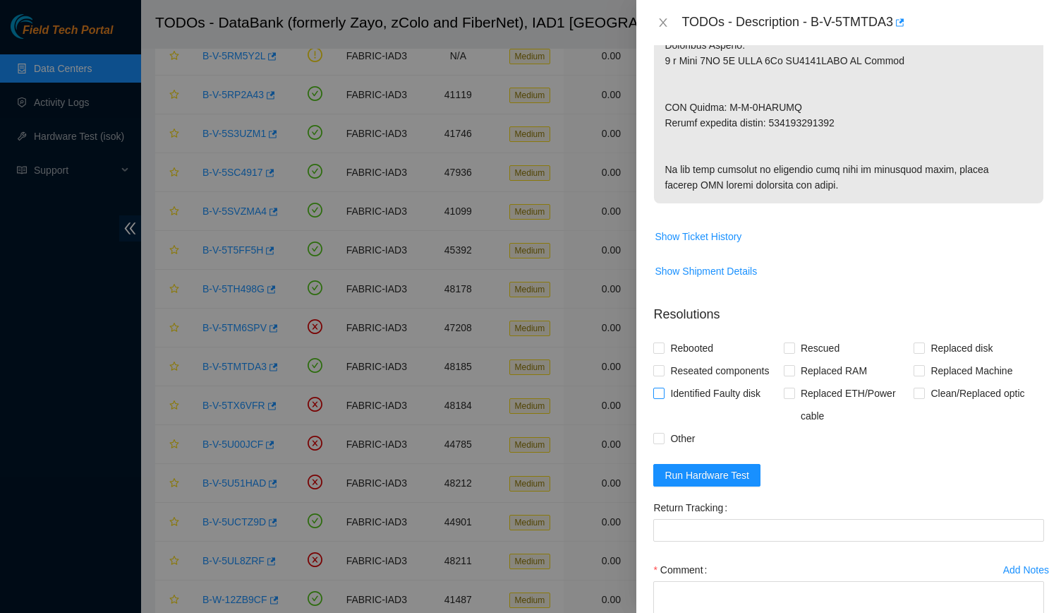
scroll to position [788, 0]
click at [694, 535] on form "Resolutions Rebooted Rescued Replaced disk Reseated components Replaced RAM Rep…" at bounding box center [849, 496] width 391 height 406
click at [694, 536] on form "Resolutions Rebooted Rescued Replaced disk Reseated components Replaced RAM Rep…" at bounding box center [849, 496] width 391 height 406
click at [693, 482] on span "Run Hardware Test" at bounding box center [707, 474] width 85 height 16
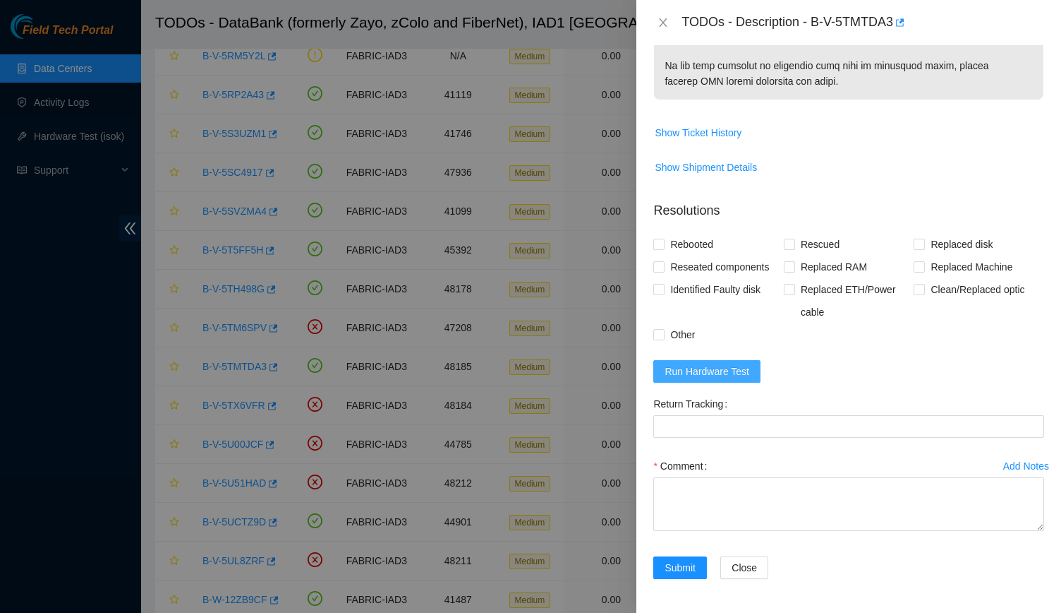
click at [717, 371] on span "Run Hardware Test" at bounding box center [707, 371] width 85 height 16
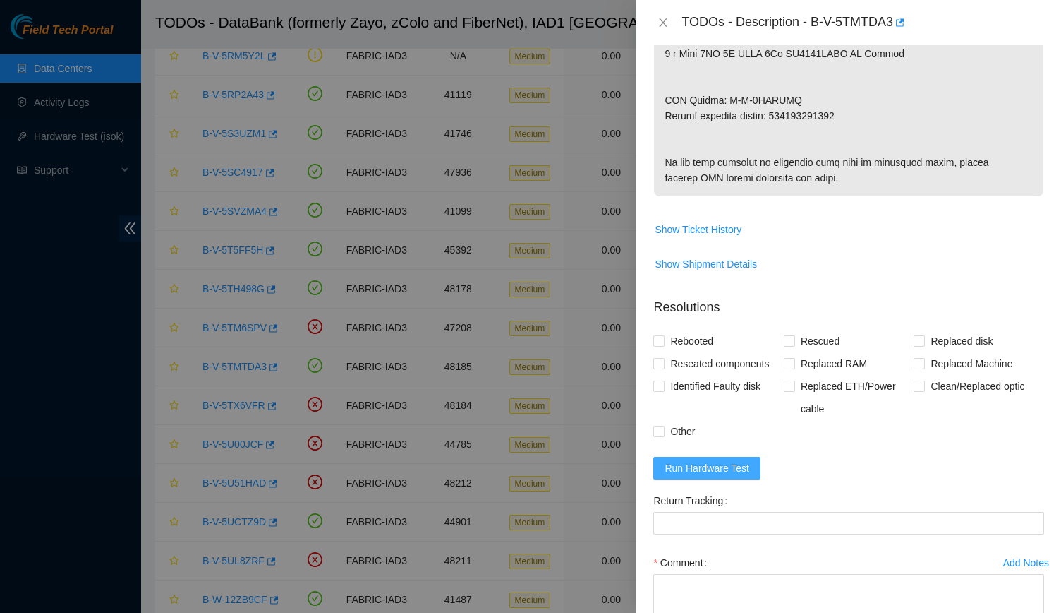
scroll to position [156, 0]
